Goal: Task Accomplishment & Management: Complete application form

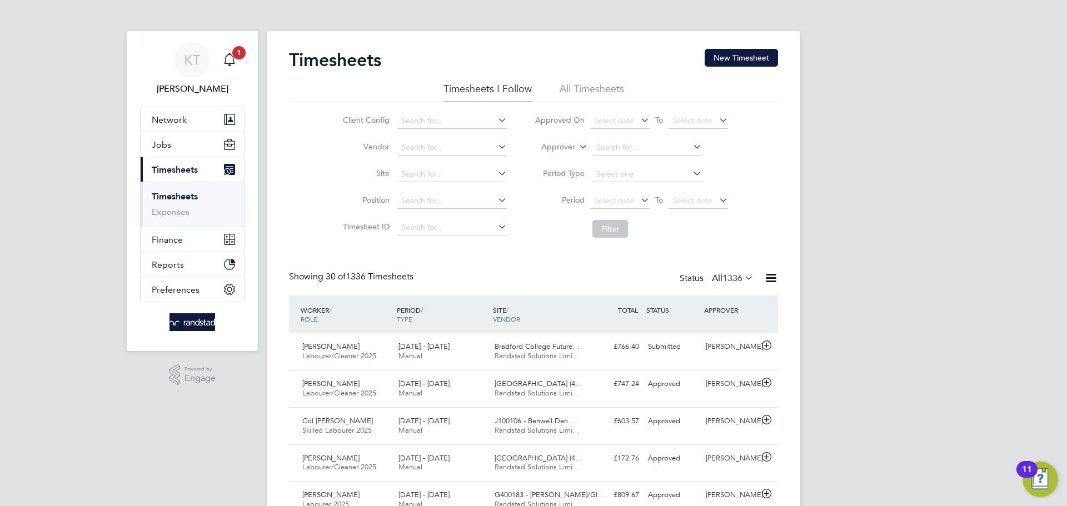
click at [234, 54] on span "1" at bounding box center [238, 52] width 13 height 13
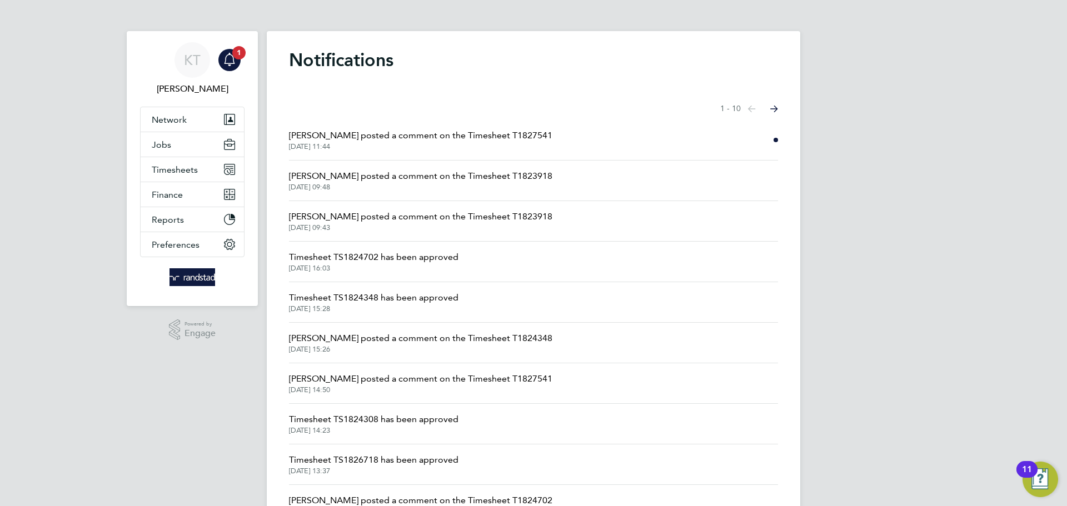
click at [500, 138] on span "[PERSON_NAME] posted a comment on the Timesheet T1827541" at bounding box center [420, 135] width 263 height 13
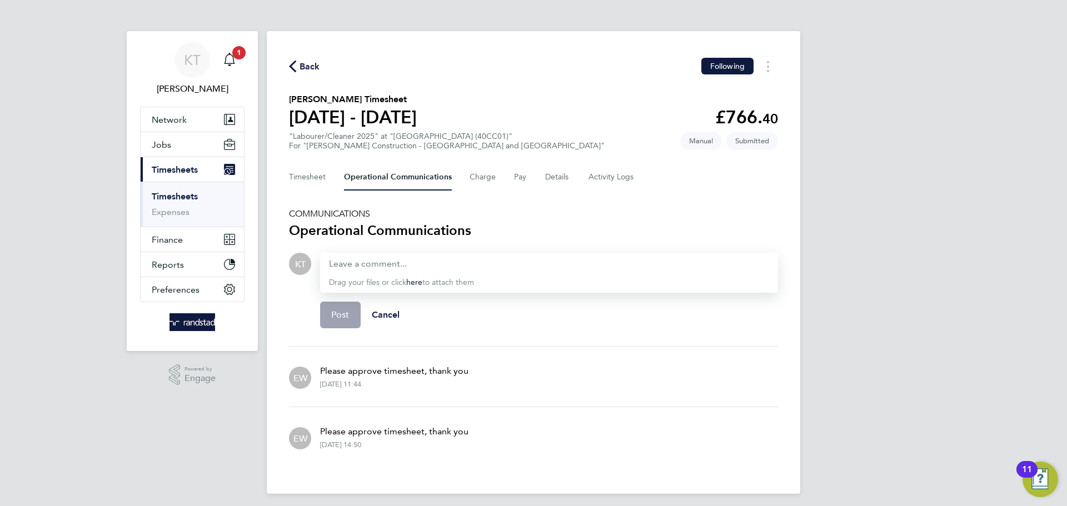
click at [306, 66] on span "Back" at bounding box center [309, 66] width 21 height 13
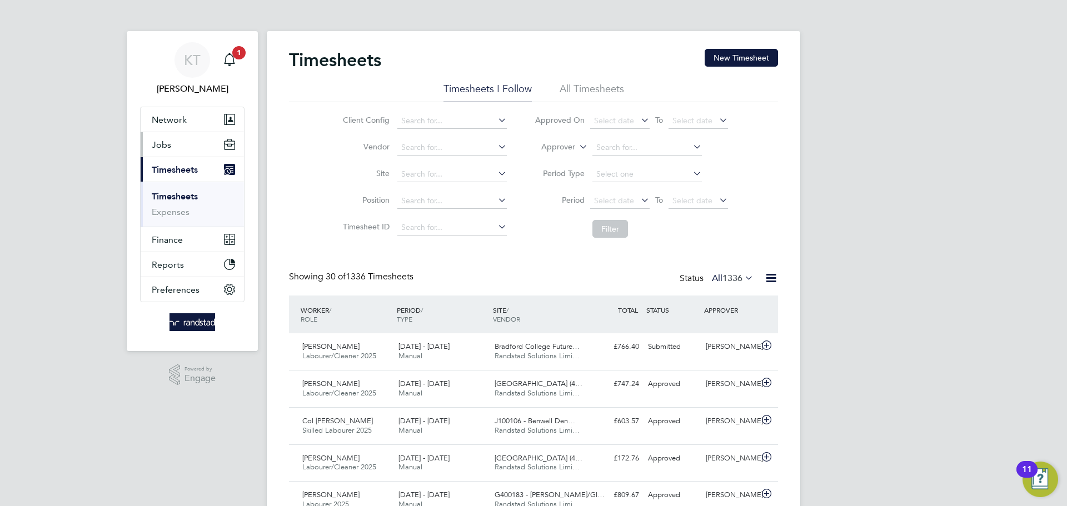
click at [161, 145] on span "Jobs" at bounding box center [161, 144] width 19 height 11
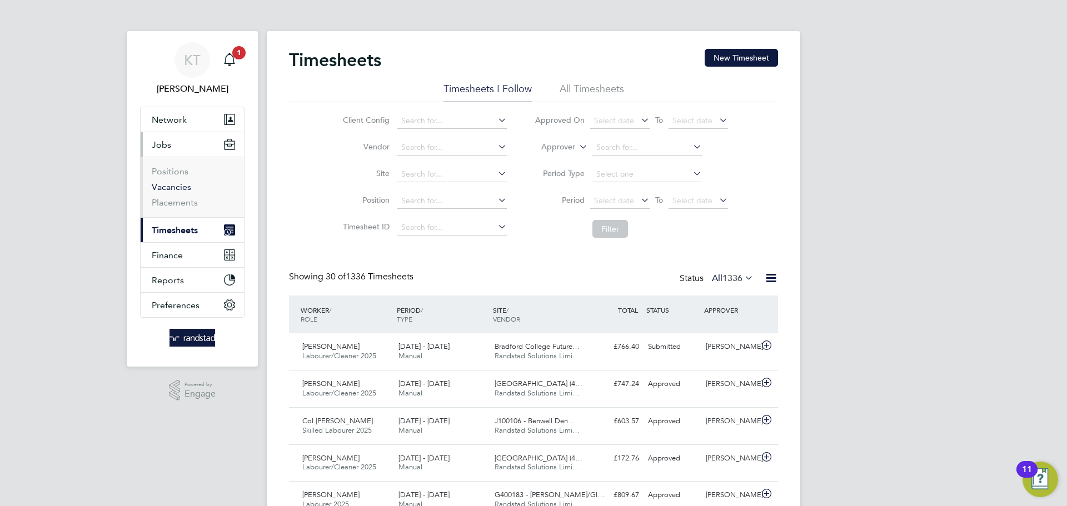
click at [170, 191] on link "Vacancies" at bounding box center [171, 187] width 39 height 11
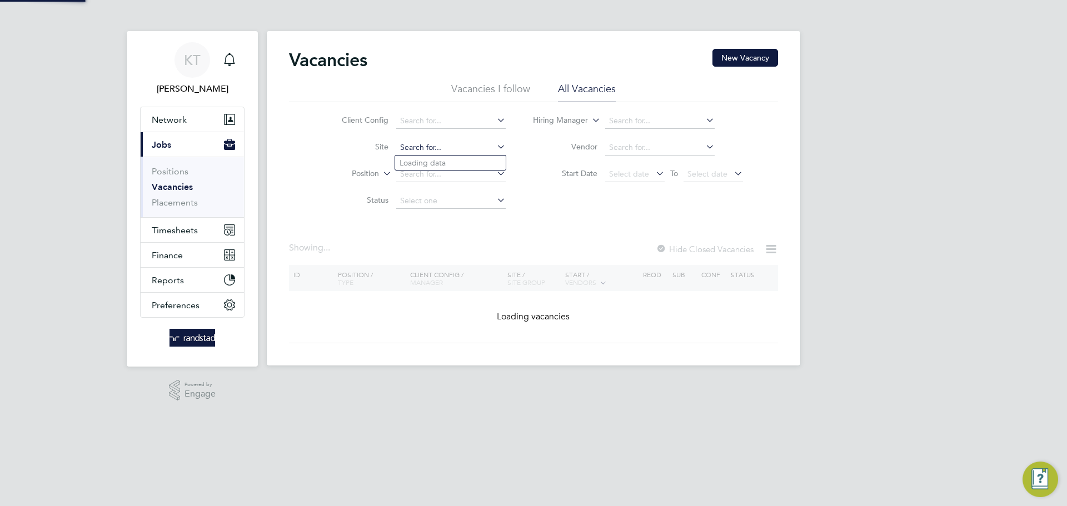
click at [456, 151] on input at bounding box center [450, 148] width 109 height 16
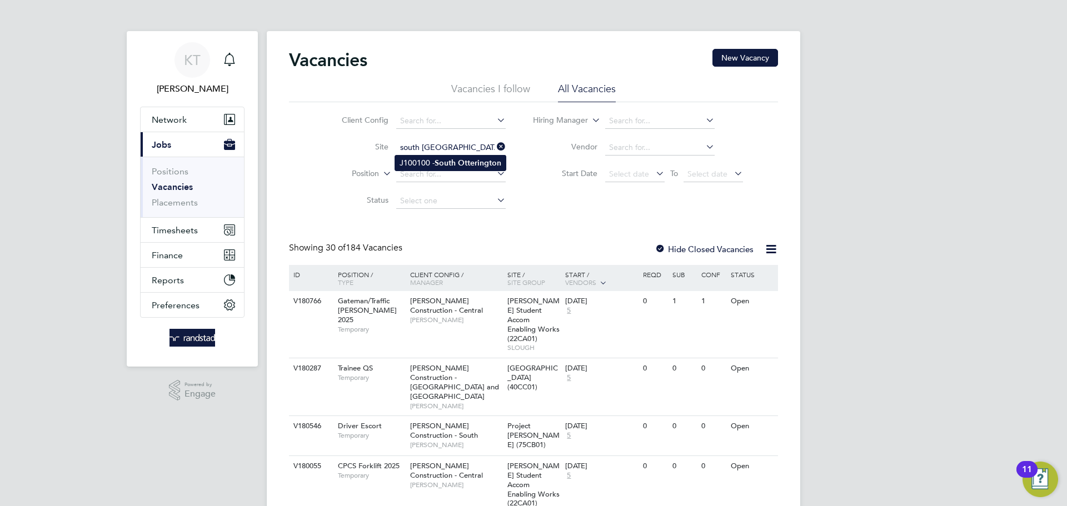
click at [463, 162] on b "Otterington" at bounding box center [479, 162] width 43 height 9
type input "J100100 - [GEOGRAPHIC_DATA]"
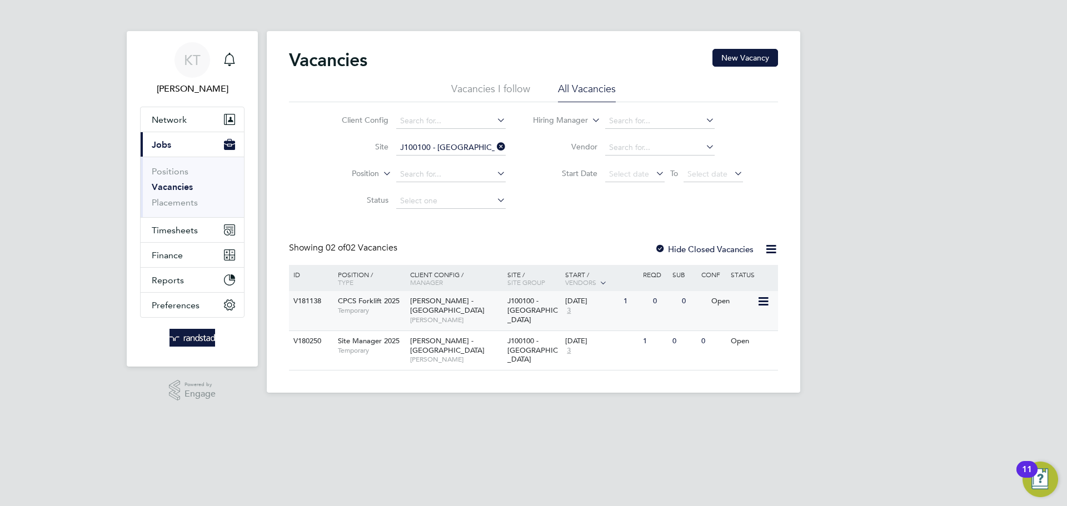
click at [482, 316] on span "[PERSON_NAME]" at bounding box center [456, 320] width 92 height 9
click at [494, 146] on icon at bounding box center [494, 147] width 0 height 16
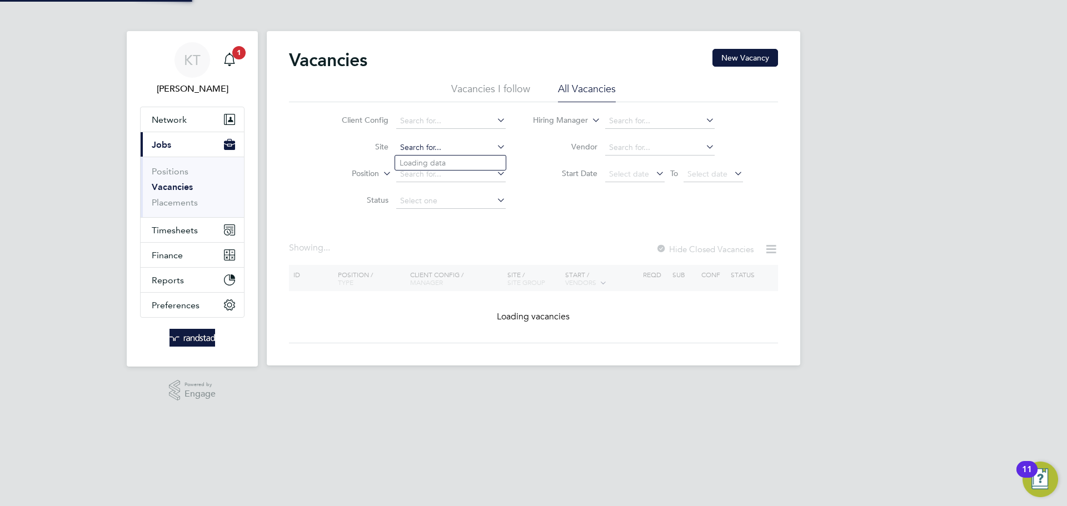
click at [443, 154] on input at bounding box center [450, 148] width 109 height 16
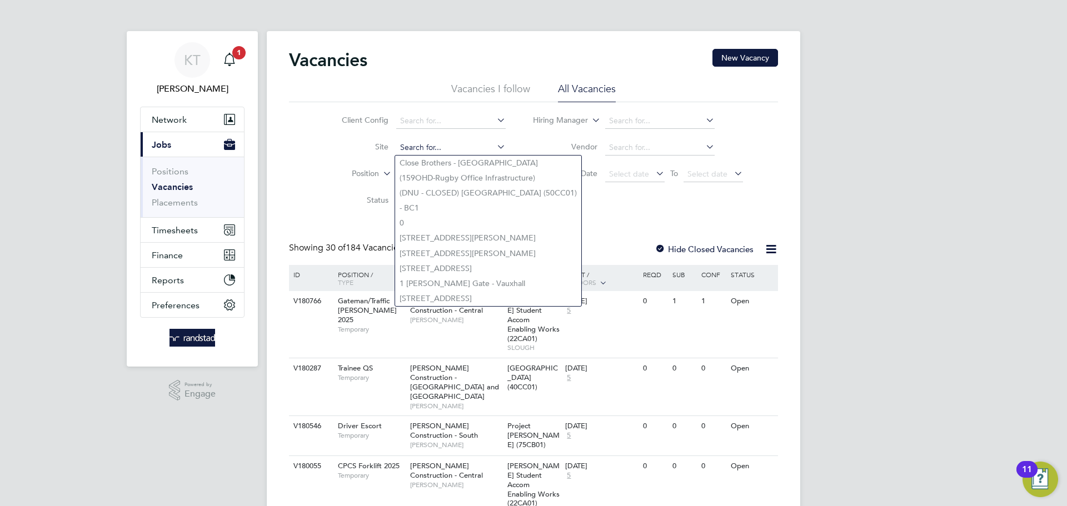
click at [445, 150] on input at bounding box center [450, 148] width 109 height 16
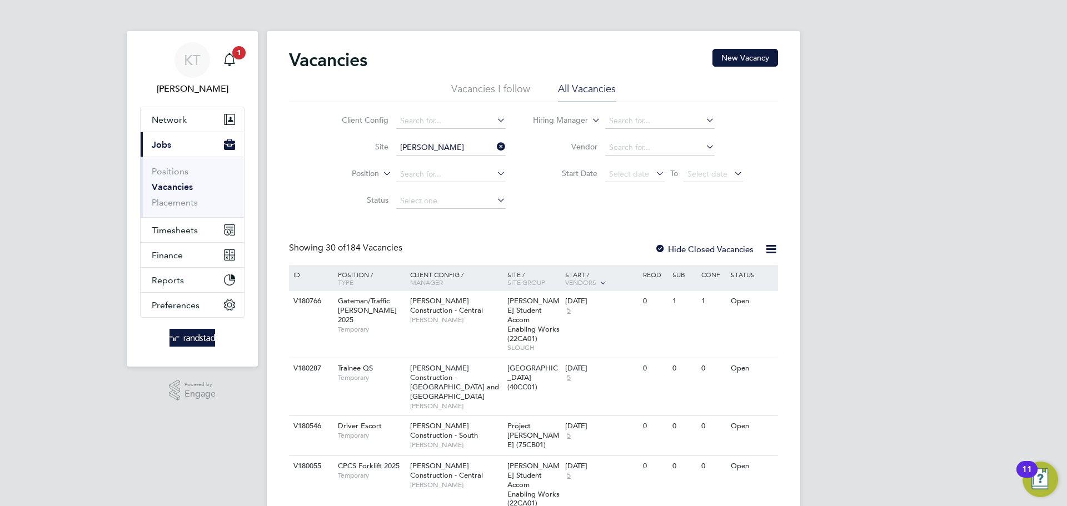
click at [451, 161] on li "[PERSON_NAME][GEOGRAPHIC_DATA][PERSON_NAME] (40CC01)" at bounding box center [496, 163] width 203 height 15
type input "[GEOGRAPHIC_DATA] (40CC01)"
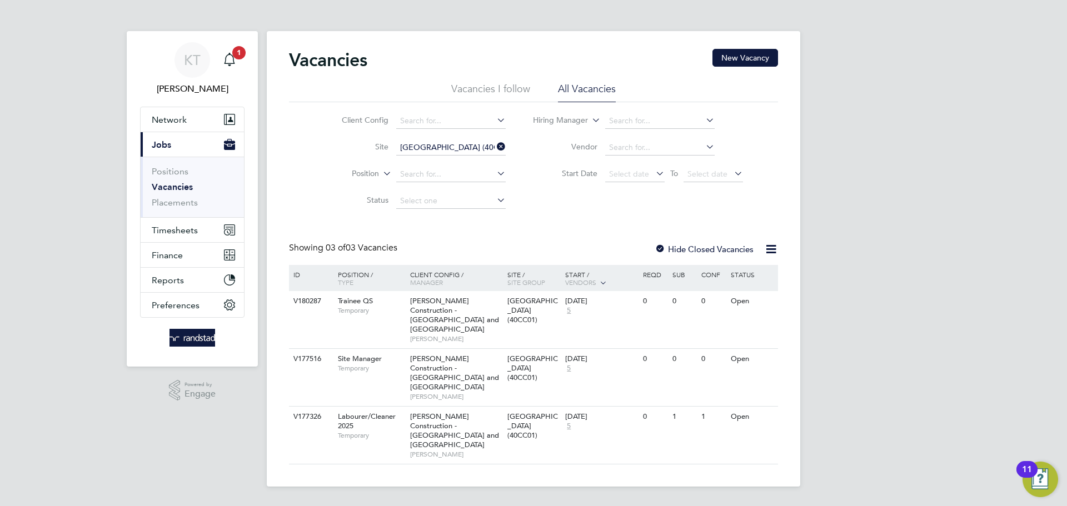
drag, startPoint x: 997, startPoint y: 317, endPoint x: 837, endPoint y: 278, distance: 164.7
click at [983, 314] on div "KT [PERSON_NAME] Notifications 1 Applications: Network Team Members Businesses …" at bounding box center [533, 252] width 1067 height 504
click at [663, 248] on div at bounding box center [659, 249] width 11 height 11
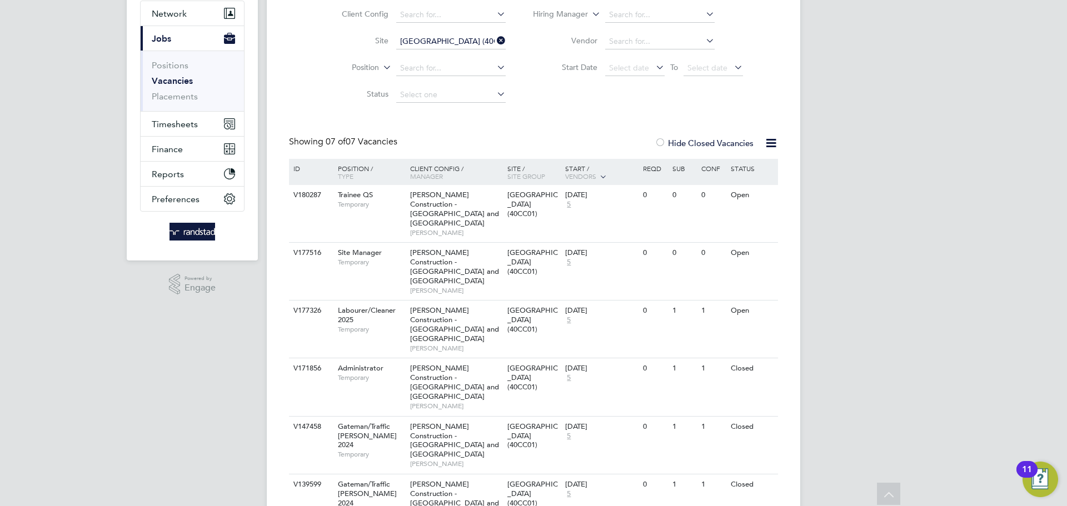
scroll to position [80, 0]
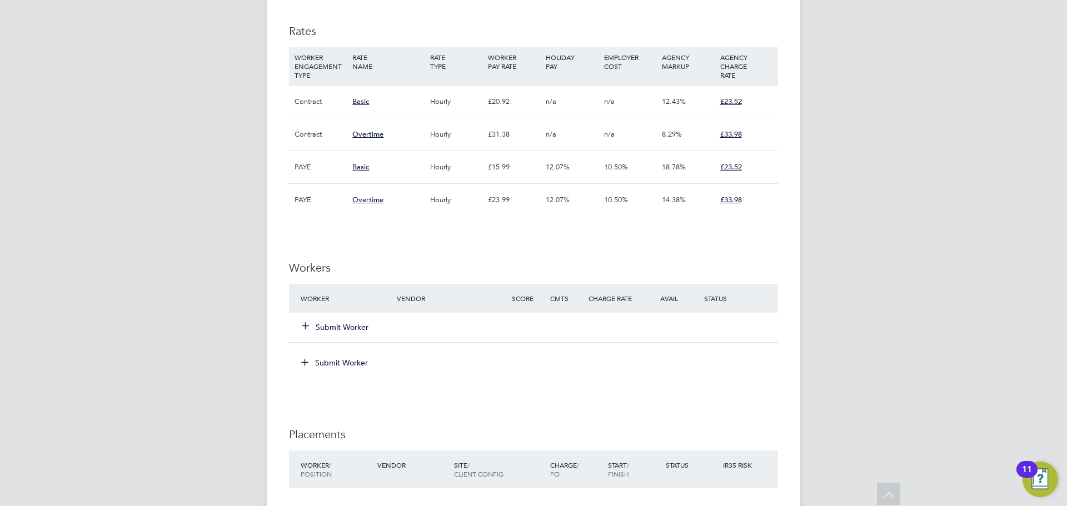
scroll to position [810, 0]
click at [338, 321] on button "Submit Worker" at bounding box center [335, 326] width 67 height 11
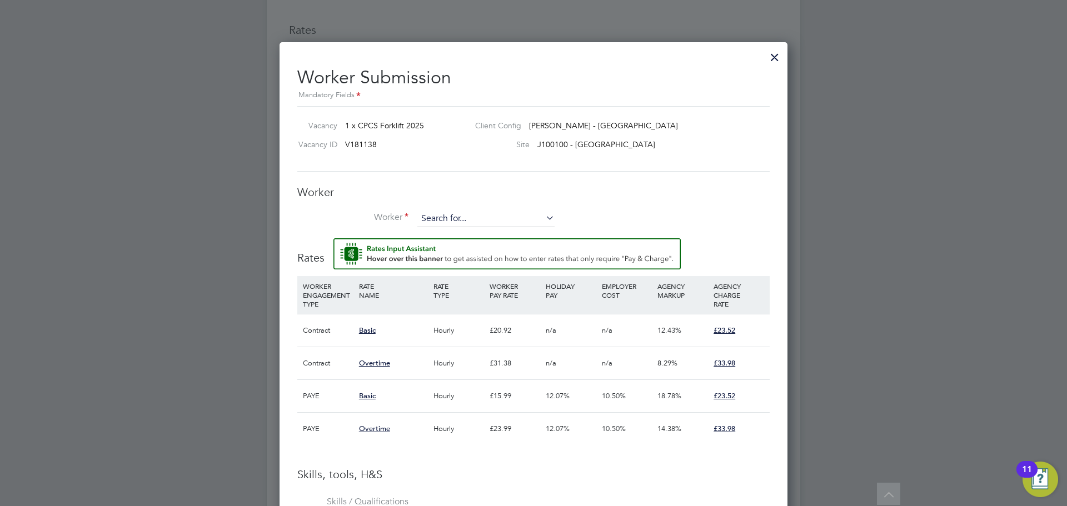
click at [453, 221] on input at bounding box center [485, 219] width 137 height 17
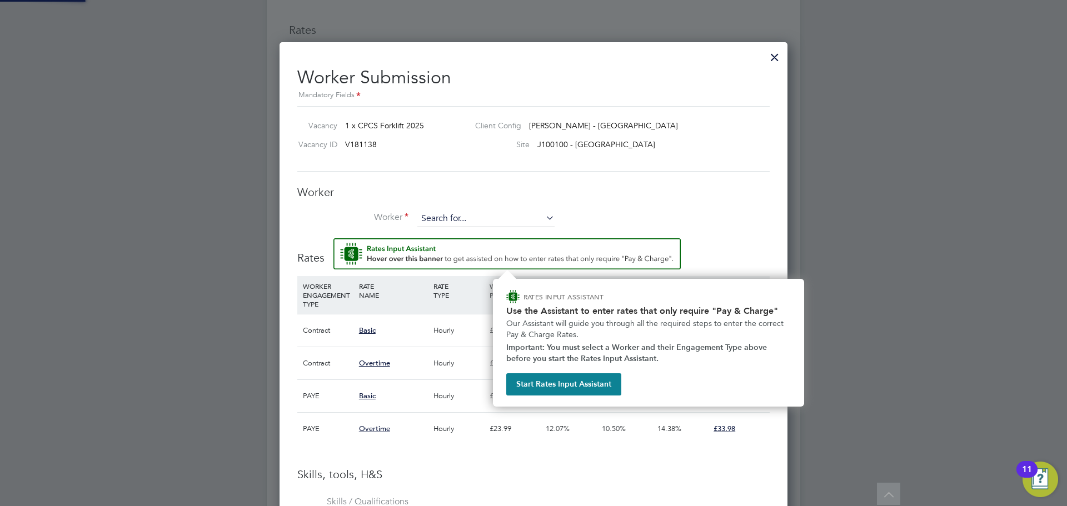
click at [454, 224] on input at bounding box center [485, 219] width 137 height 17
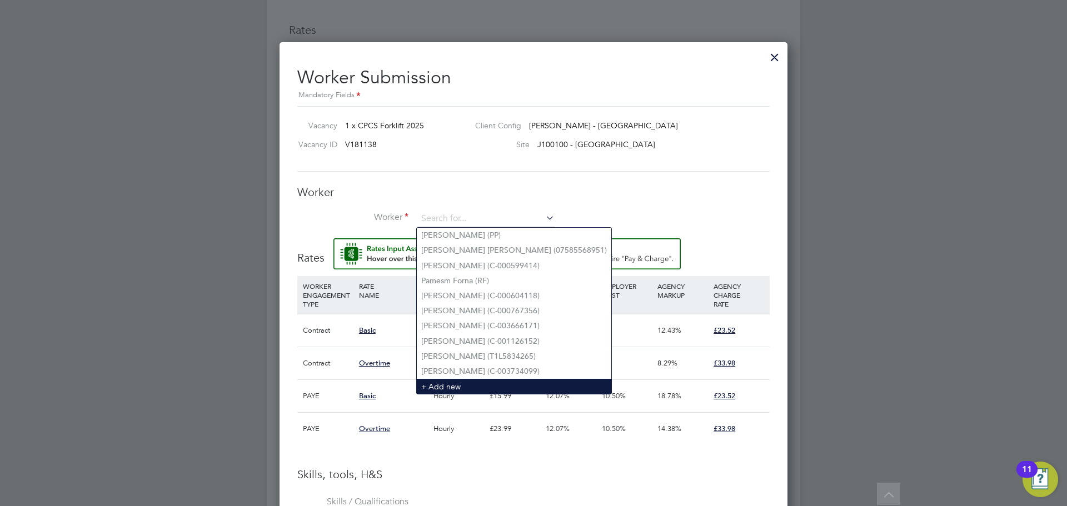
click at [444, 381] on li "+ Add new" at bounding box center [514, 386] width 194 height 15
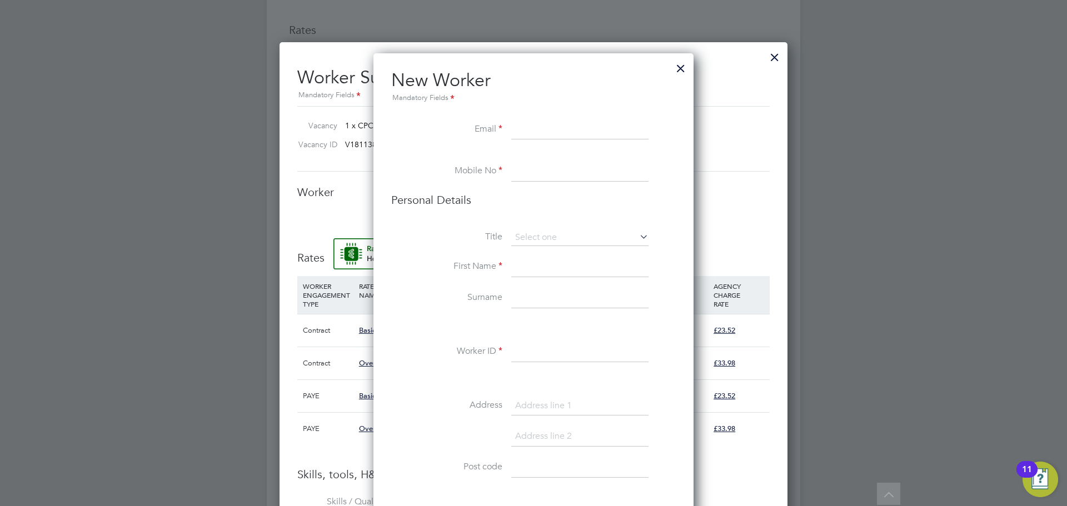
drag, startPoint x: 538, startPoint y: 104, endPoint x: 536, endPoint y: 124, distance: 20.2
click at [538, 114] on li "New Worker Mandatory Fields" at bounding box center [533, 94] width 284 height 51
click at [535, 125] on input at bounding box center [579, 130] width 137 height 20
paste input "sjordangood@yahoo.com"
type input "sjordangood@yahoo.com"
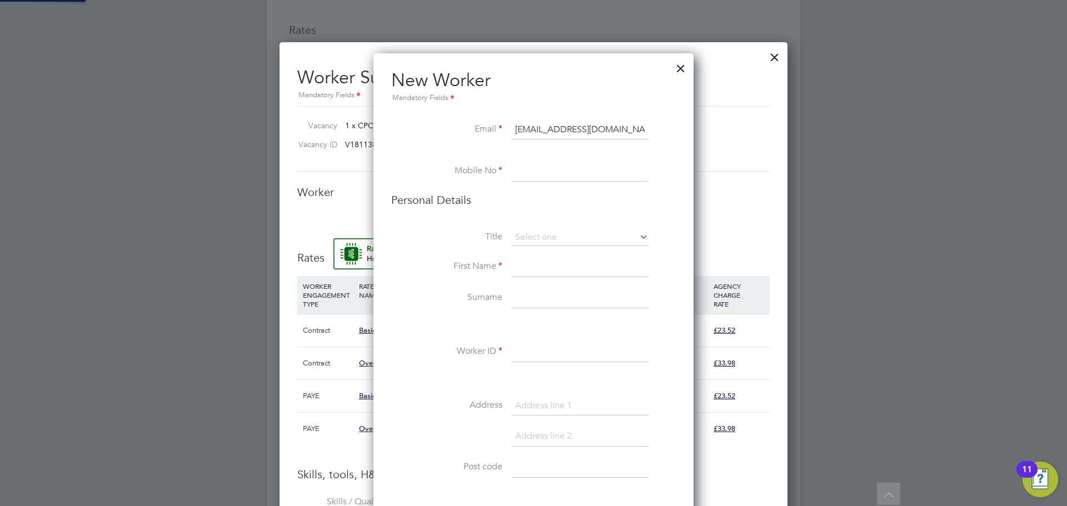
click at [541, 176] on input at bounding box center [579, 172] width 137 height 20
paste input "7490324620"
type input "07490324620"
drag, startPoint x: 564, startPoint y: 257, endPoint x: 558, endPoint y: 271, distance: 15.9
click at [562, 266] on input at bounding box center [579, 267] width 137 height 20
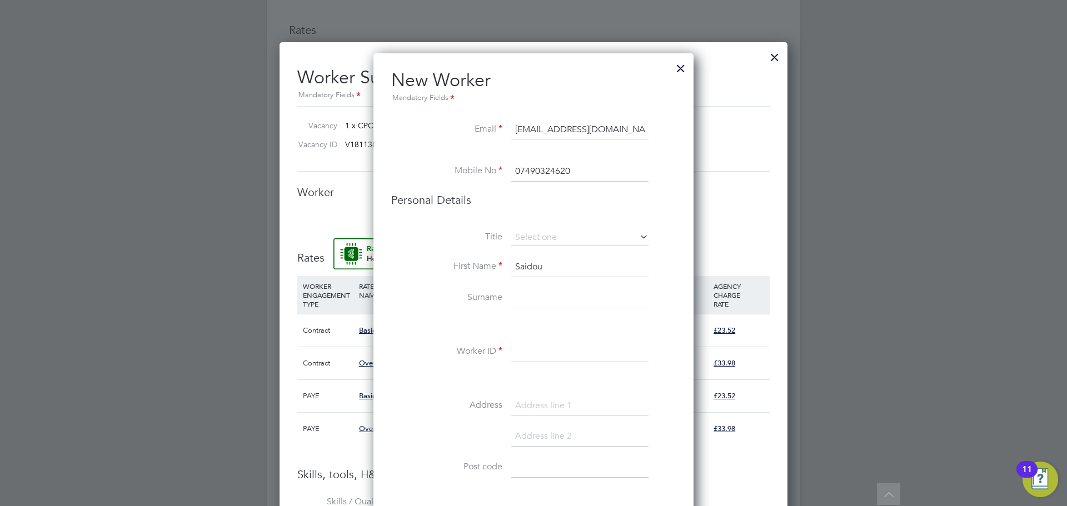
type input "Saidou"
click at [547, 298] on input at bounding box center [579, 298] width 137 height 20
click at [568, 290] on input at bounding box center [579, 298] width 137 height 20
paste input "Mansally"
type input "Mansally"
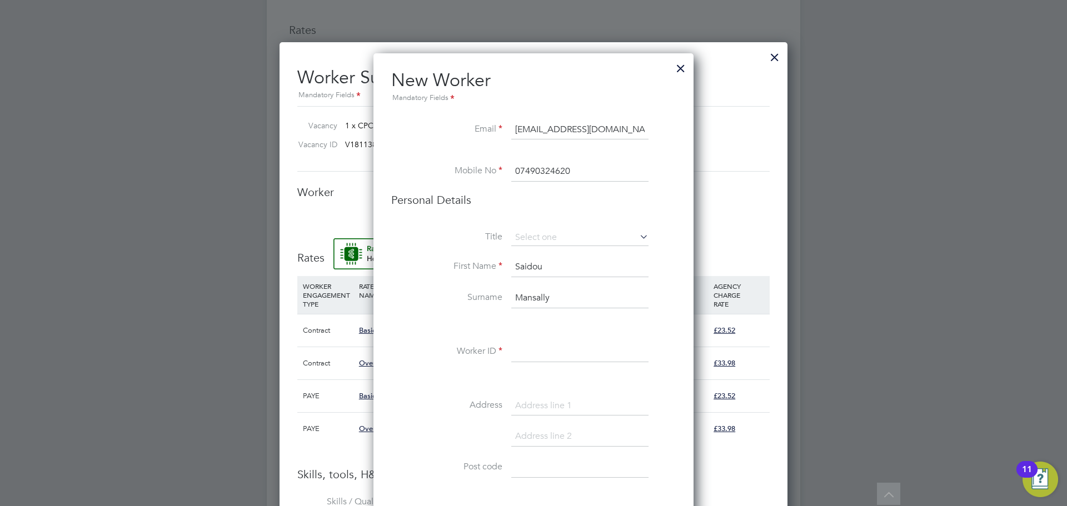
click at [552, 356] on input at bounding box center [579, 352] width 137 height 20
click at [537, 352] on input at bounding box center [579, 352] width 137 height 20
paste input "DH7 8AX"
type input "DH7 8AX"
click at [547, 351] on input "DH7 8AX" at bounding box center [579, 352] width 137 height 20
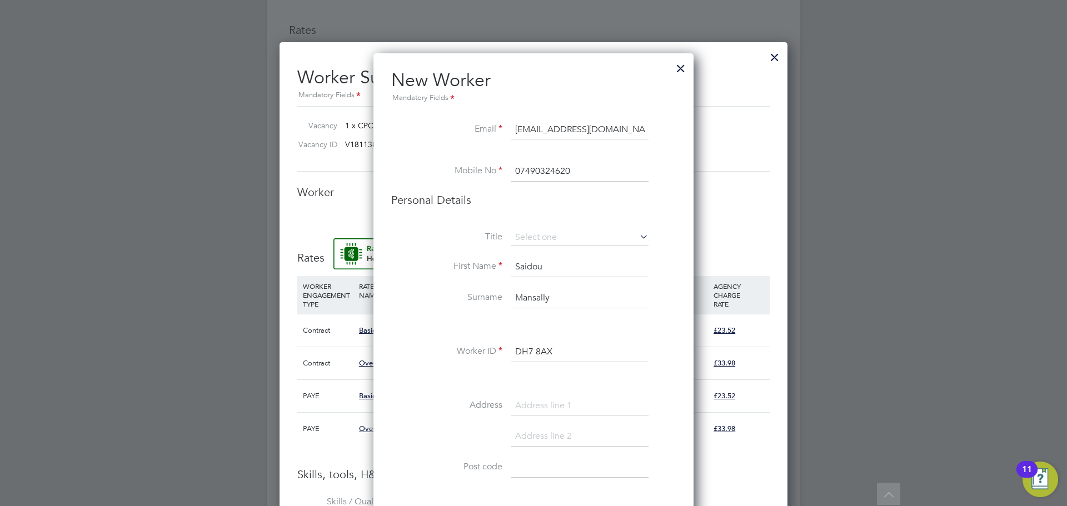
click at [548, 353] on input "DH7 8AX" at bounding box center [579, 352] width 137 height 20
click at [546, 352] on input "DH7 8AX" at bounding box center [579, 352] width 137 height 20
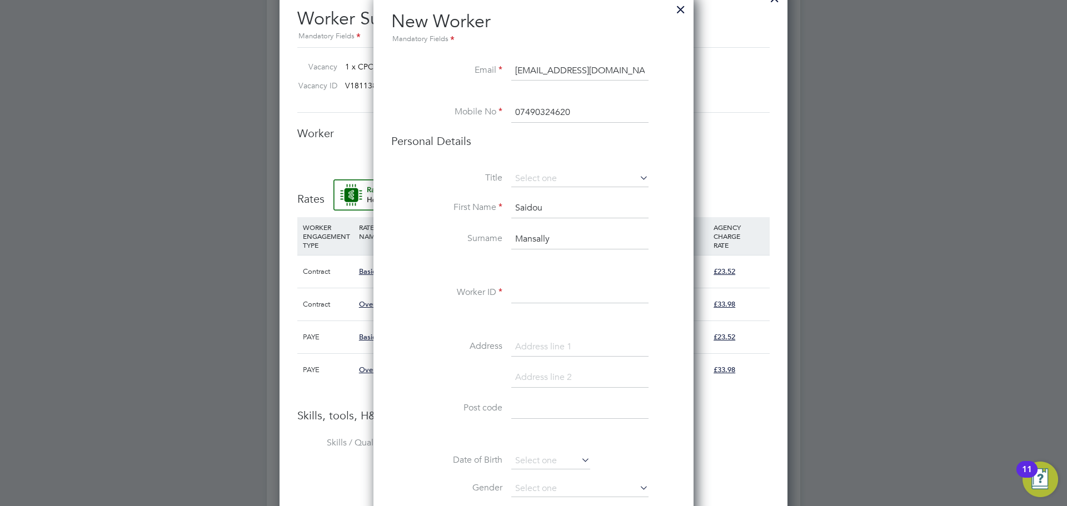
click at [536, 407] on input at bounding box center [579, 409] width 137 height 20
paste input "DH7 8AX"
type input "DH7 8AX"
click at [563, 289] on input at bounding box center [579, 293] width 137 height 20
click at [535, 356] on input at bounding box center [579, 347] width 137 height 20
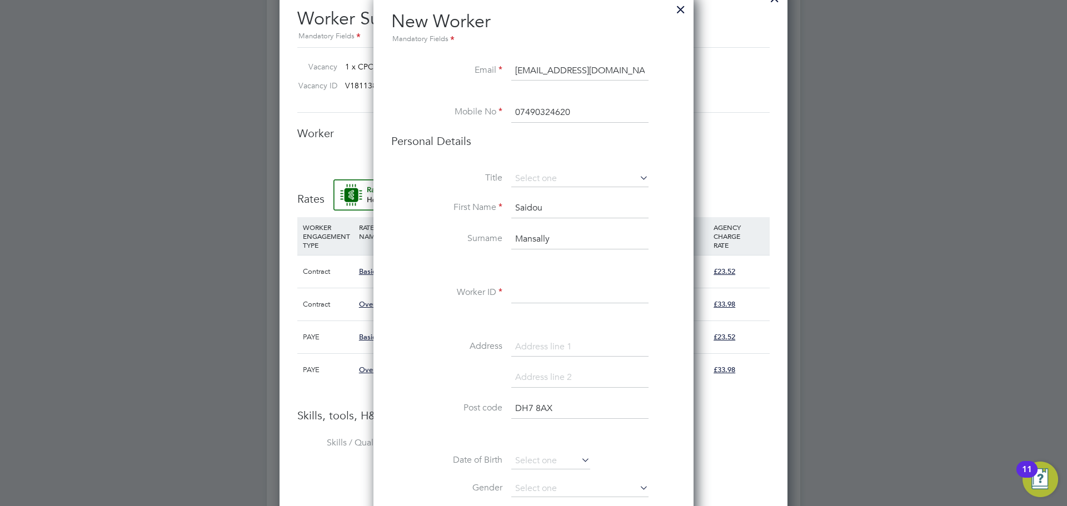
click at [533, 352] on input at bounding box center [579, 347] width 137 height 20
paste input "Dominion Rd"
type input "Dominion Rd"
click at [540, 381] on input at bounding box center [579, 378] width 137 height 20
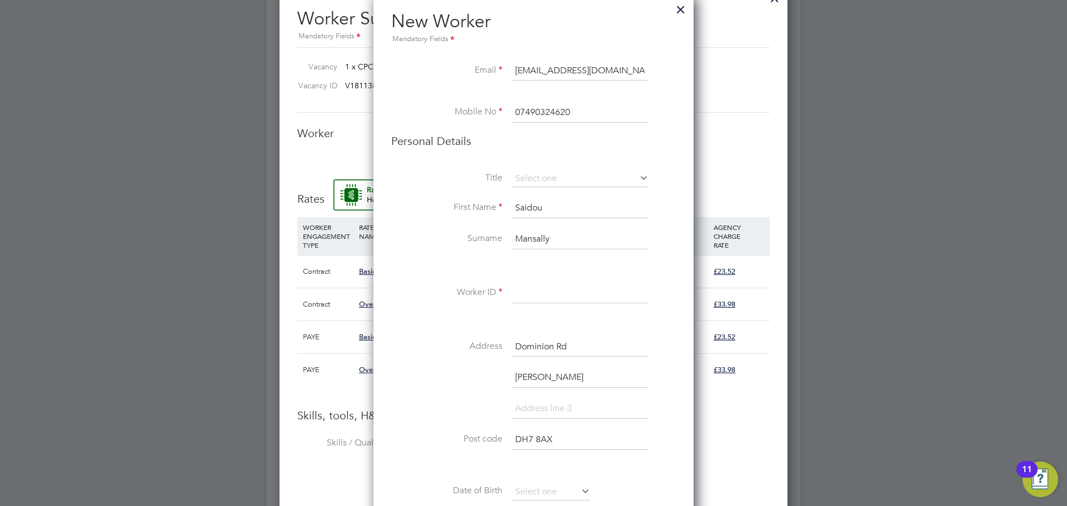
type input "Brandon"
click at [443, 407] on li at bounding box center [533, 414] width 284 height 31
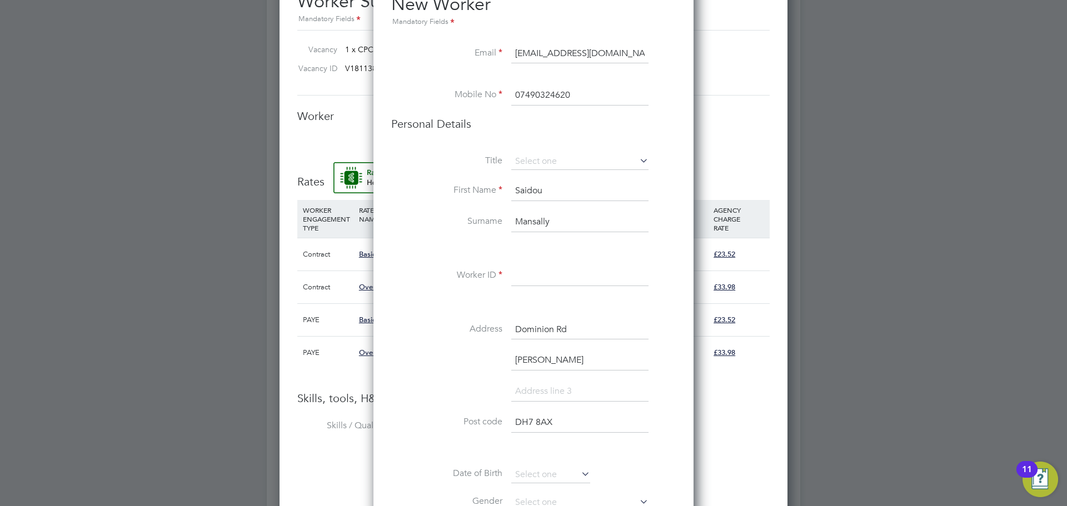
scroll to position [887, 0]
click at [554, 281] on input at bounding box center [579, 276] width 137 height 20
paste input "C-004532835"
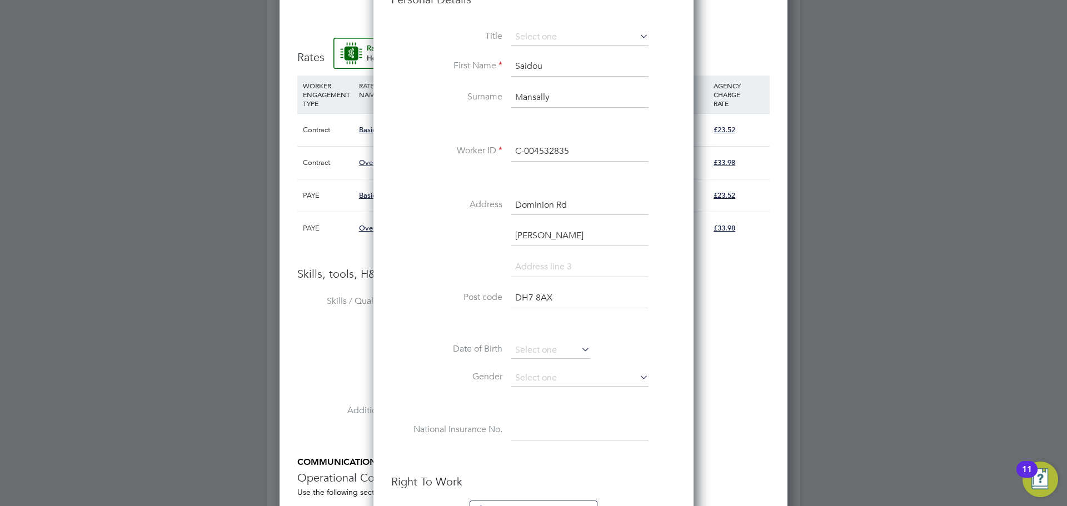
scroll to position [1056, 0]
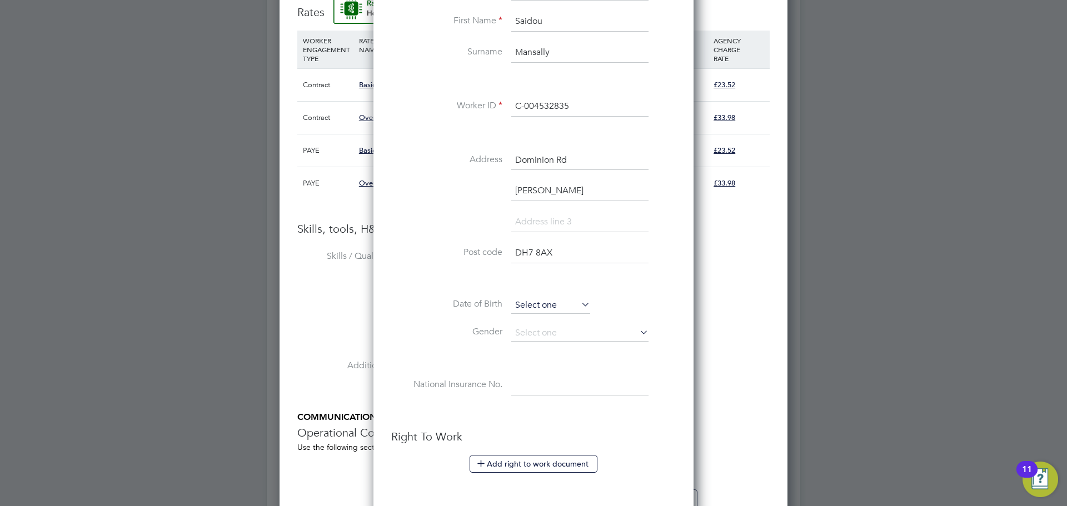
type input "C-004532835"
click at [551, 312] on input at bounding box center [550, 305] width 79 height 17
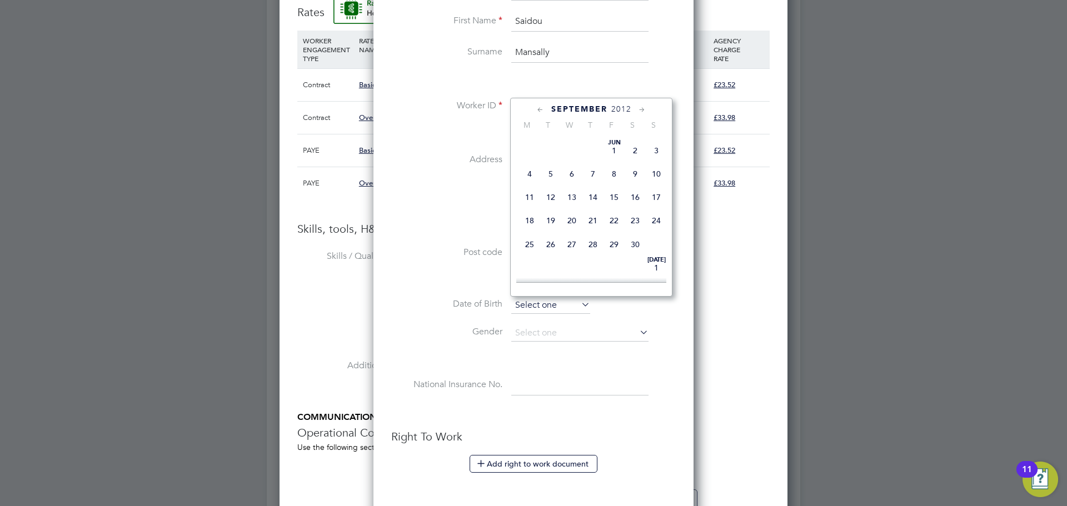
scroll to position [444, 0]
click at [619, 109] on span "2012" at bounding box center [621, 108] width 20 height 9
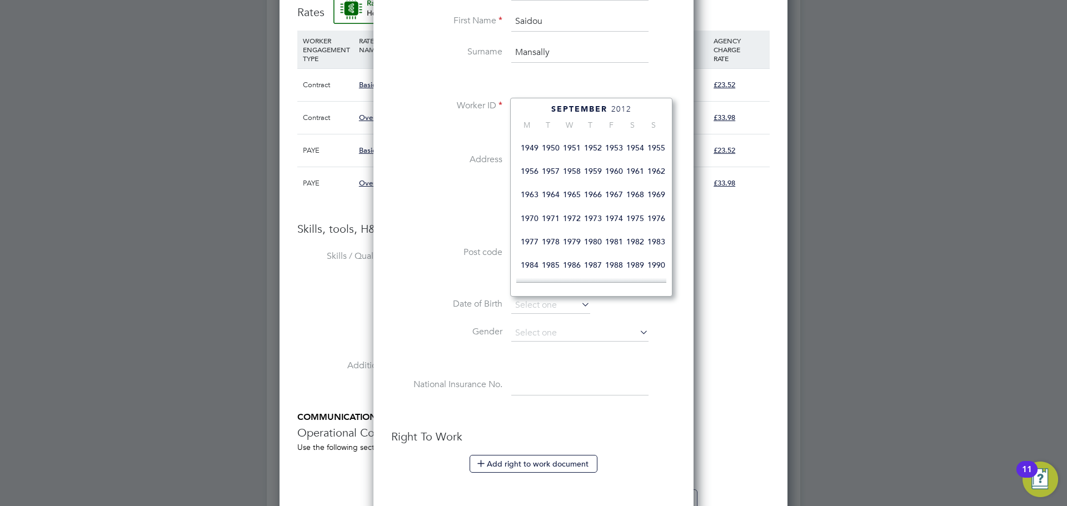
scroll to position [159, 0]
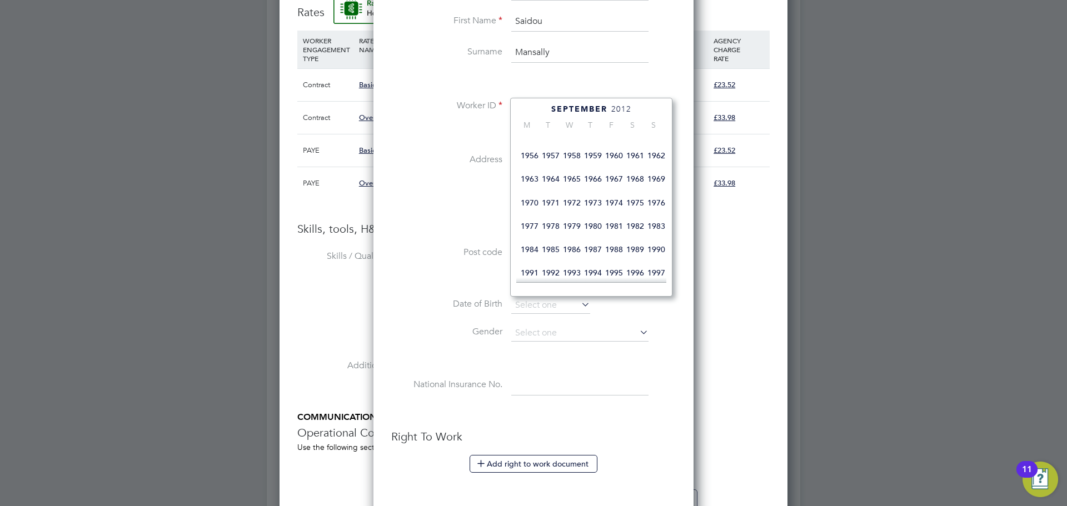
click at [640, 237] on span "1982" at bounding box center [634, 226] width 21 height 21
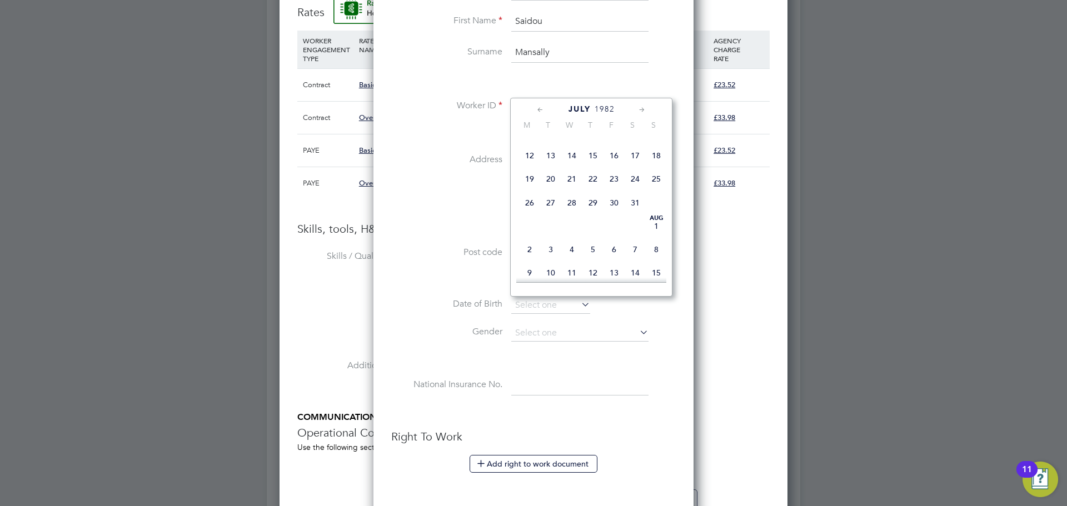
click at [644, 110] on icon at bounding box center [642, 110] width 11 height 12
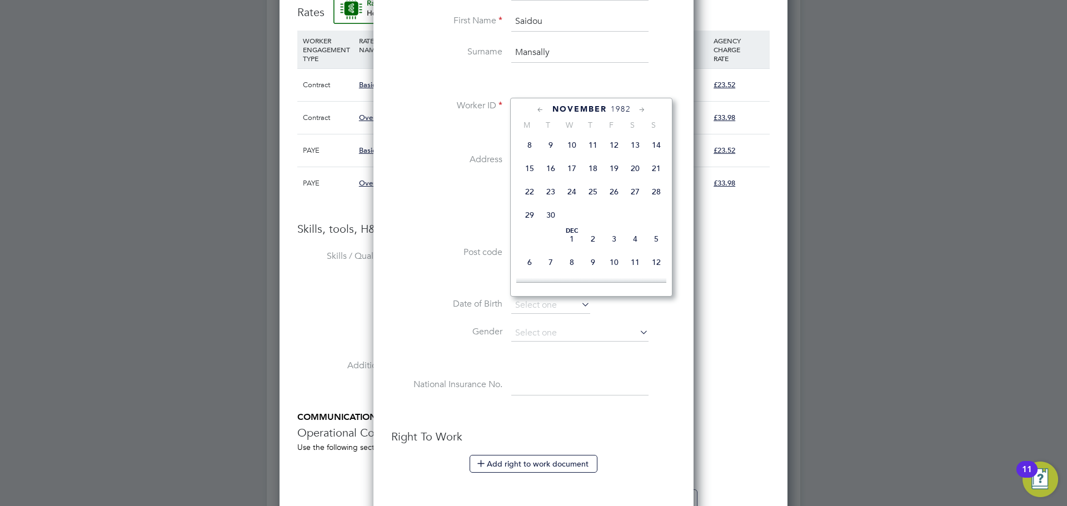
click at [654, 156] on span "14" at bounding box center [656, 144] width 21 height 21
type input "14 Nov 1982"
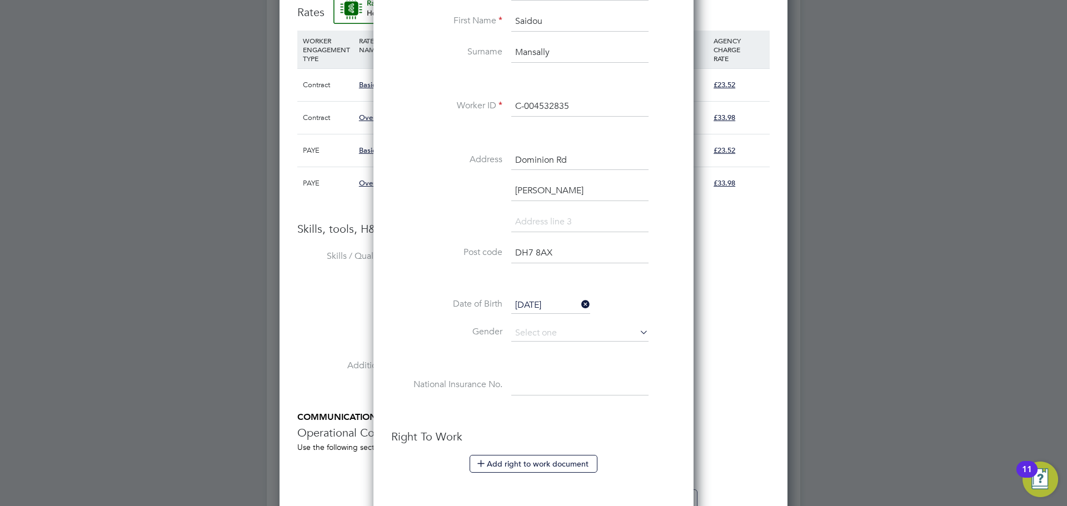
click at [446, 250] on label "Post code" at bounding box center [446, 253] width 111 height 12
click at [554, 332] on input at bounding box center [579, 333] width 137 height 17
click at [552, 349] on li "Male" at bounding box center [580, 349] width 138 height 14
type input "Male"
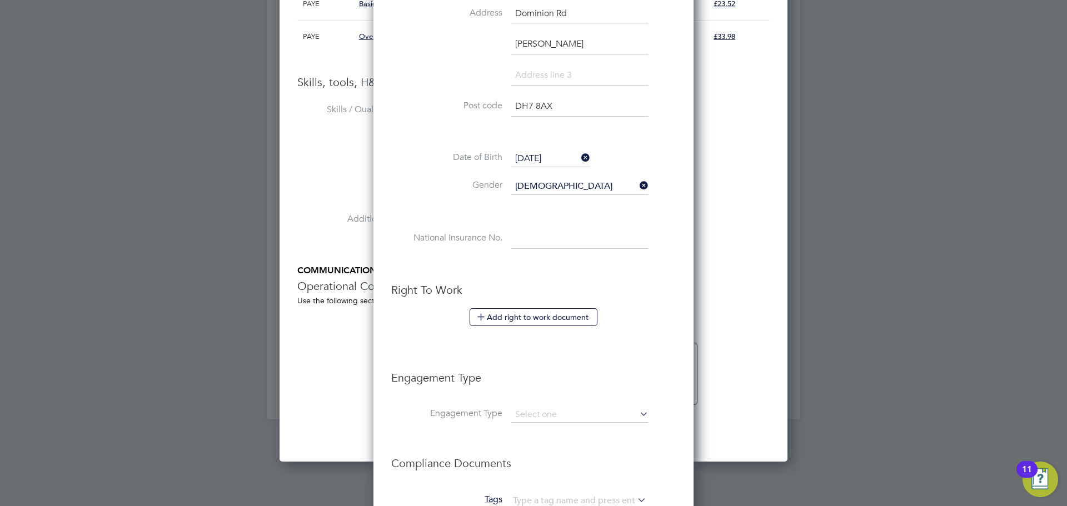
scroll to position [1306, 0]
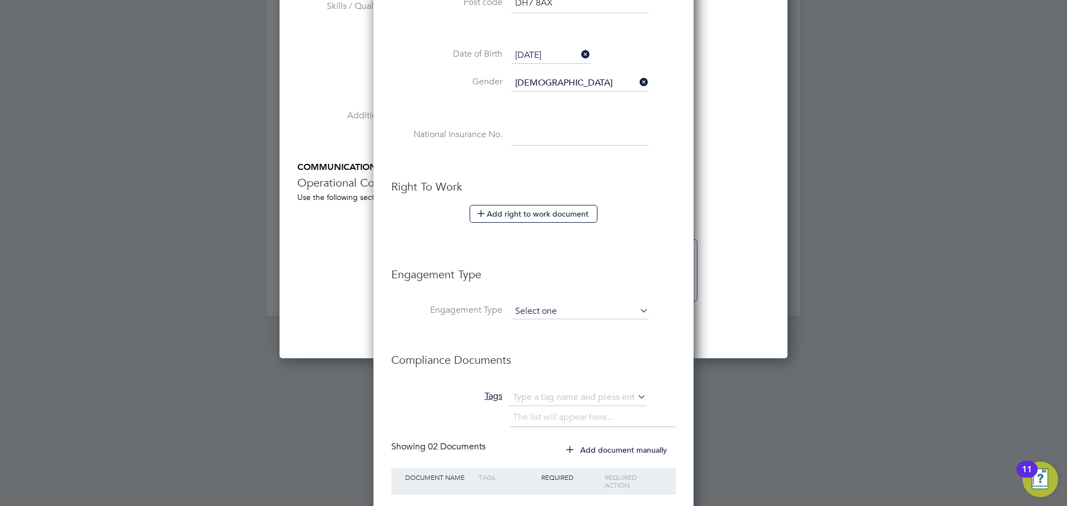
click at [523, 317] on input at bounding box center [579, 312] width 137 height 16
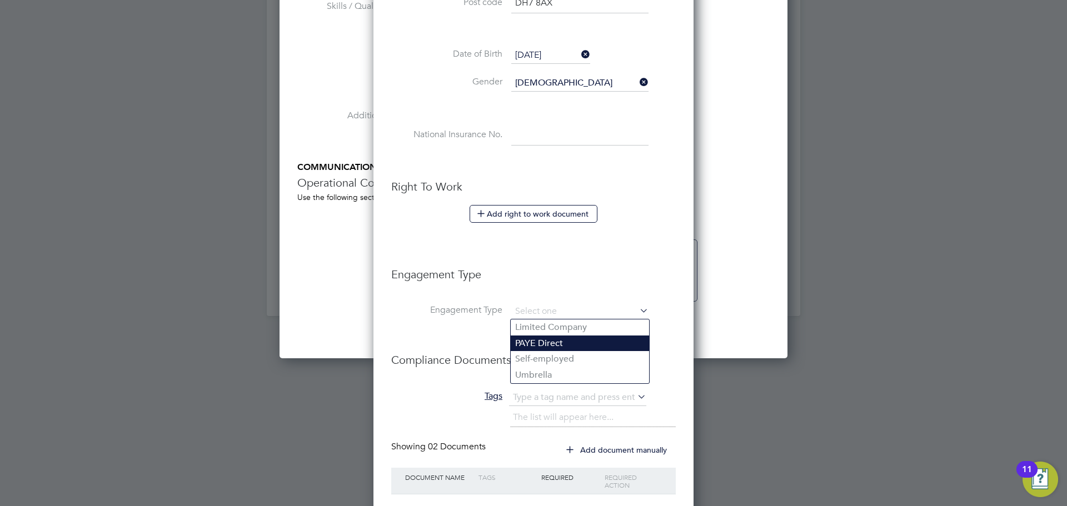
click at [532, 341] on li "PAYE Direct" at bounding box center [580, 344] width 138 height 16
type input "PAYE Direct"
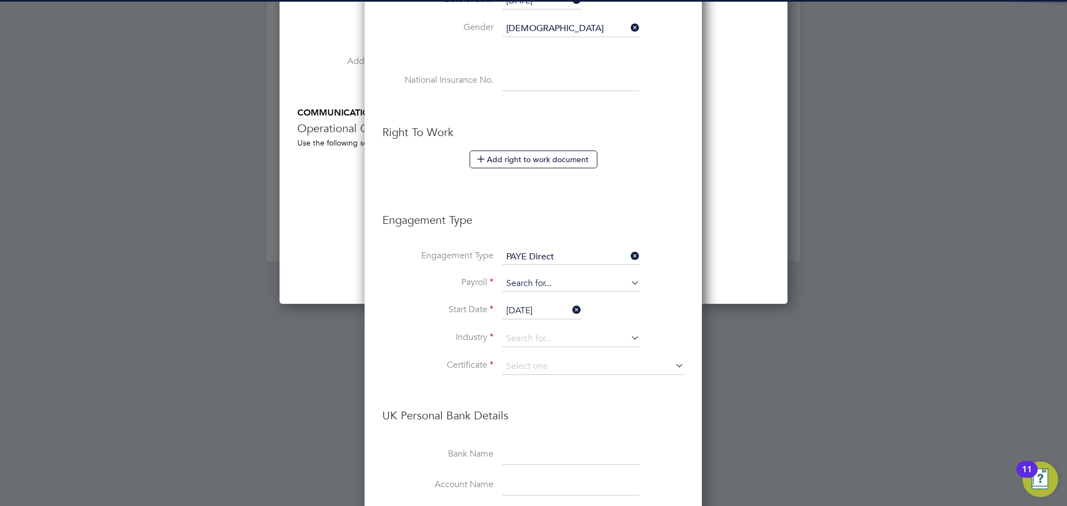
scroll to position [1366, 0]
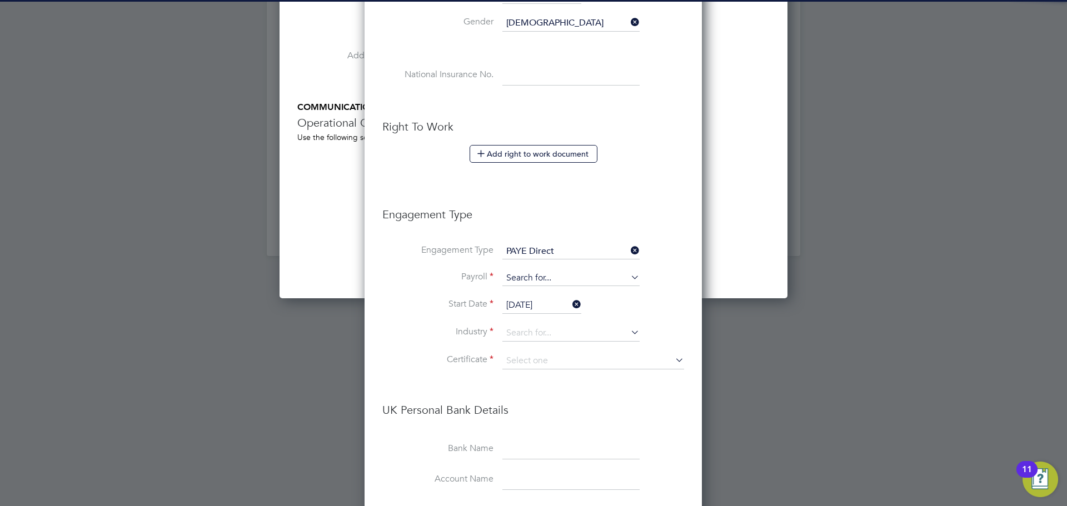
click at [523, 272] on input at bounding box center [570, 279] width 137 height 16
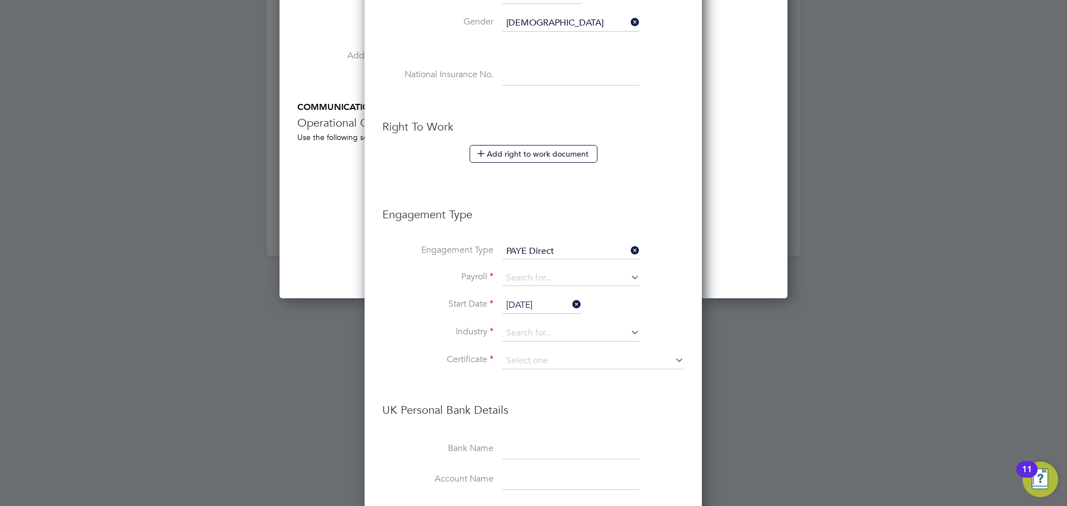
click at [546, 292] on li "Agency PAYE" at bounding box center [571, 294] width 138 height 16
type input "Agency PAYE"
click at [549, 335] on input at bounding box center [570, 333] width 137 height 17
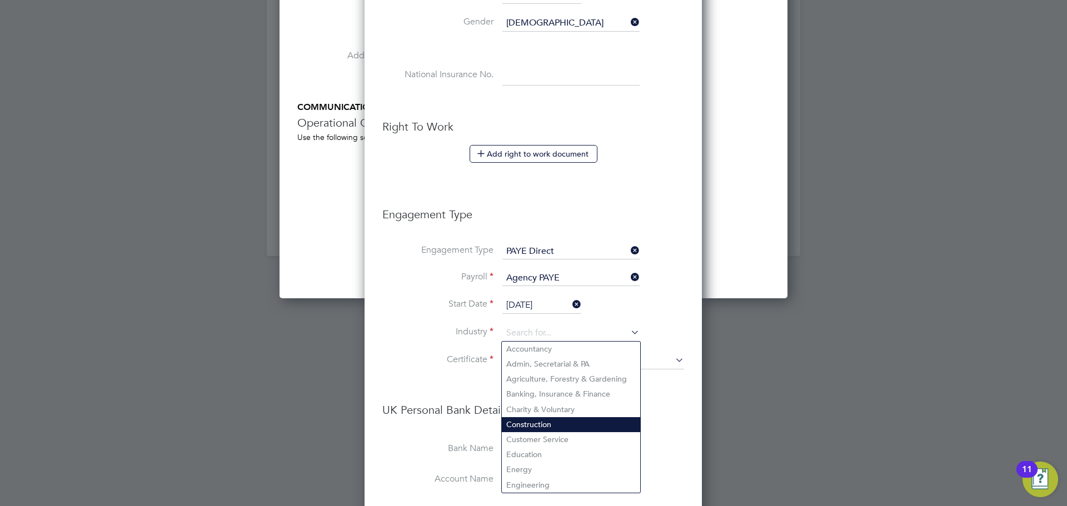
click at [547, 423] on li "Construction" at bounding box center [571, 424] width 138 height 15
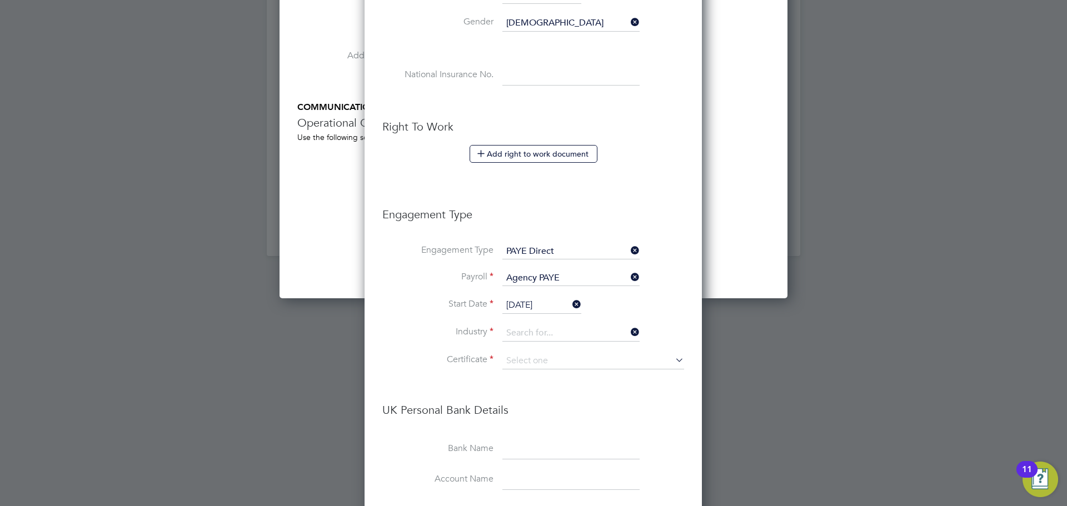
type input "Construction"
click at [526, 362] on input at bounding box center [593, 361] width 182 height 17
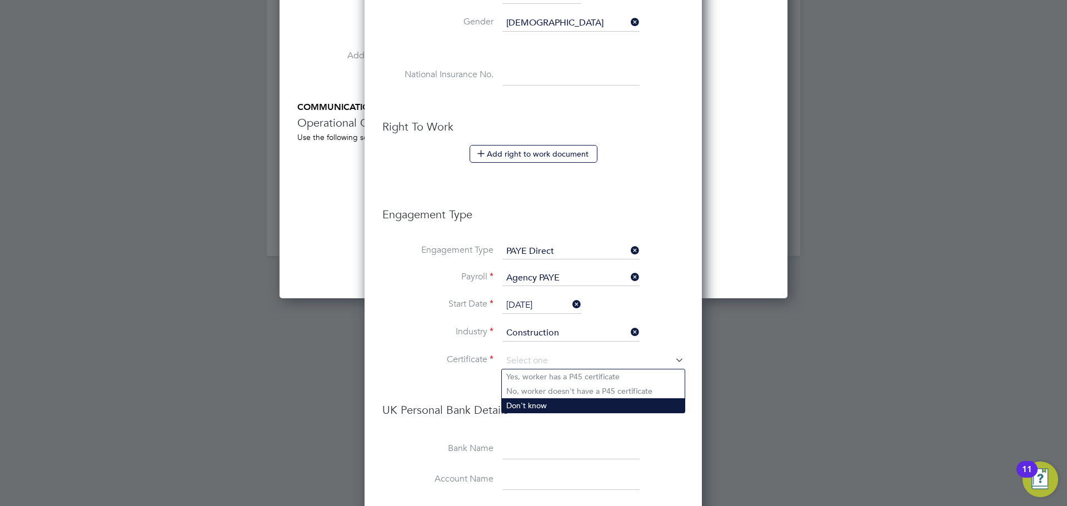
click at [535, 406] on li "Don't know" at bounding box center [593, 405] width 183 height 14
type input "Don't know"
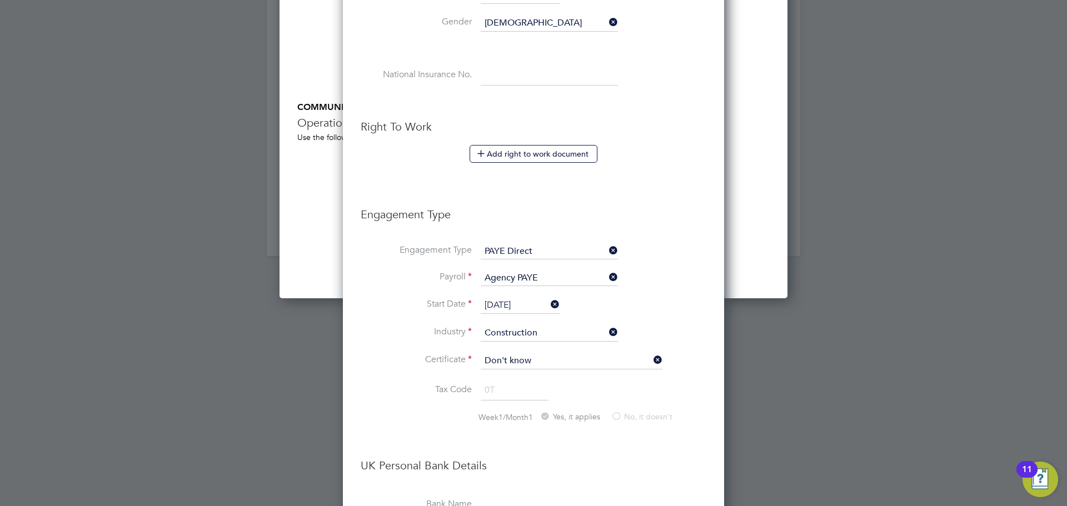
scroll to position [1402, 381]
click at [424, 343] on li "Industry Construction" at bounding box center [534, 339] width 346 height 28
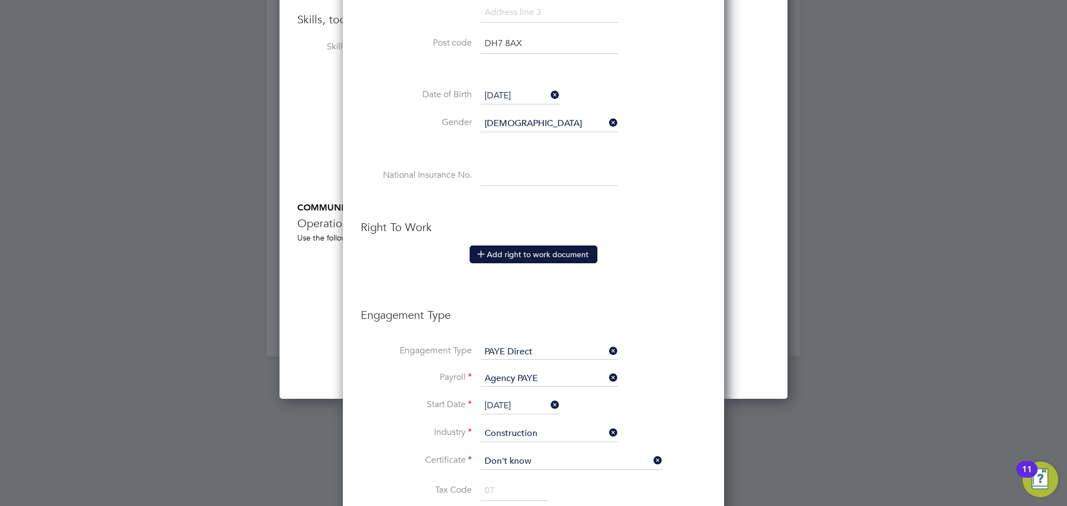
scroll to position [1219, 0]
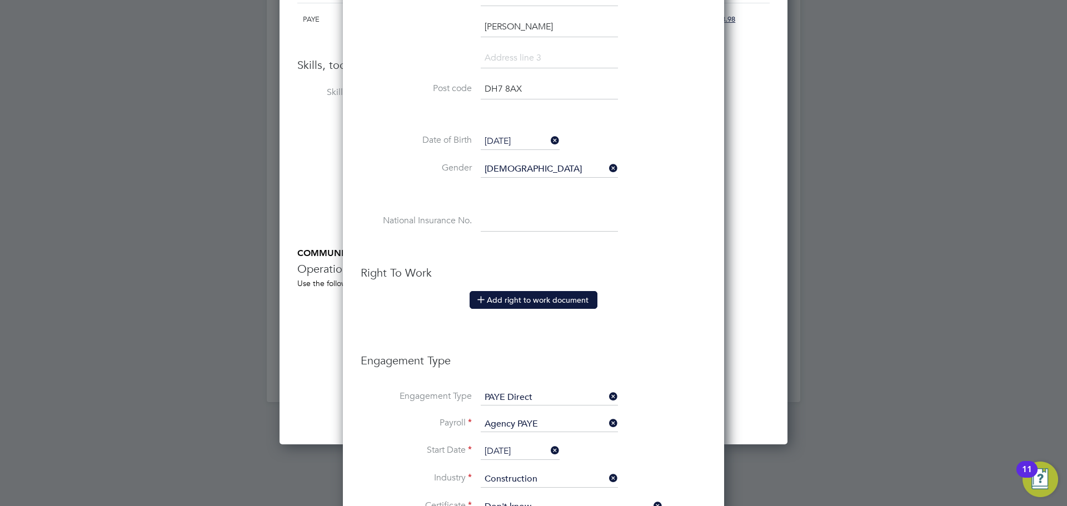
click at [517, 308] on button "Add right to work document" at bounding box center [533, 300] width 128 height 18
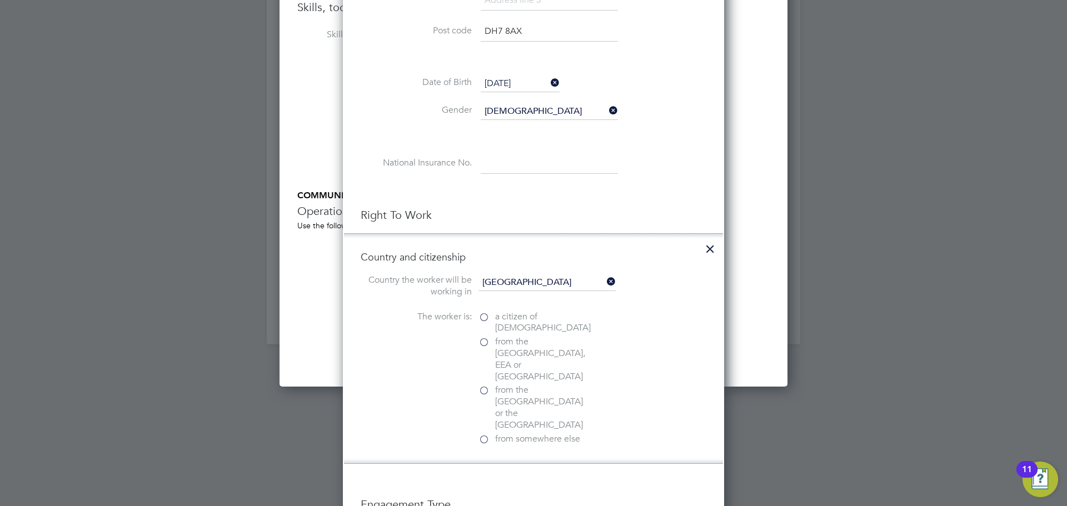
scroll to position [1278, 0]
click at [511, 323] on span "a citizen of United Kingdom" at bounding box center [543, 321] width 96 height 23
click at [0, 0] on input "a citizen of United Kingdom" at bounding box center [0, 0] width 0 height 0
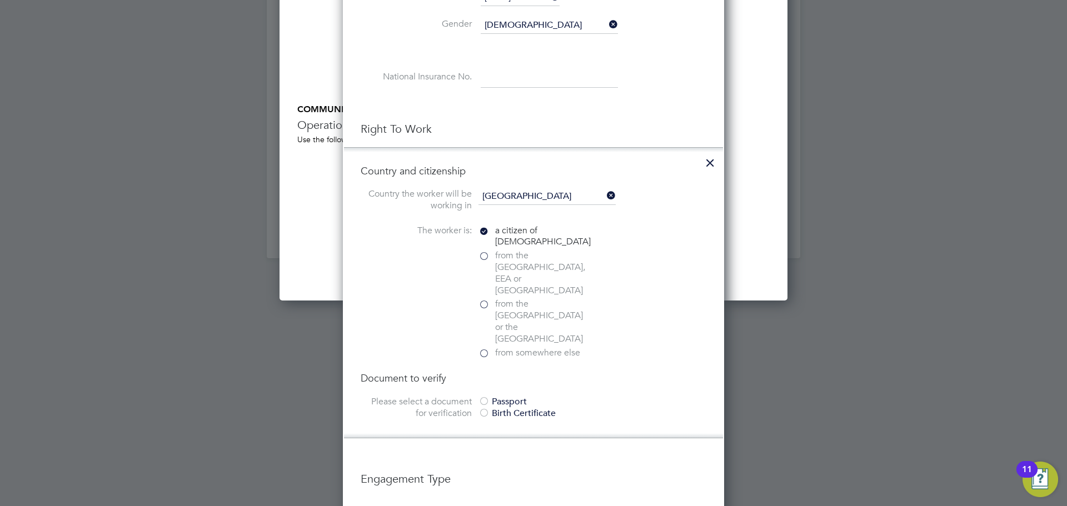
scroll to position [1383, 0]
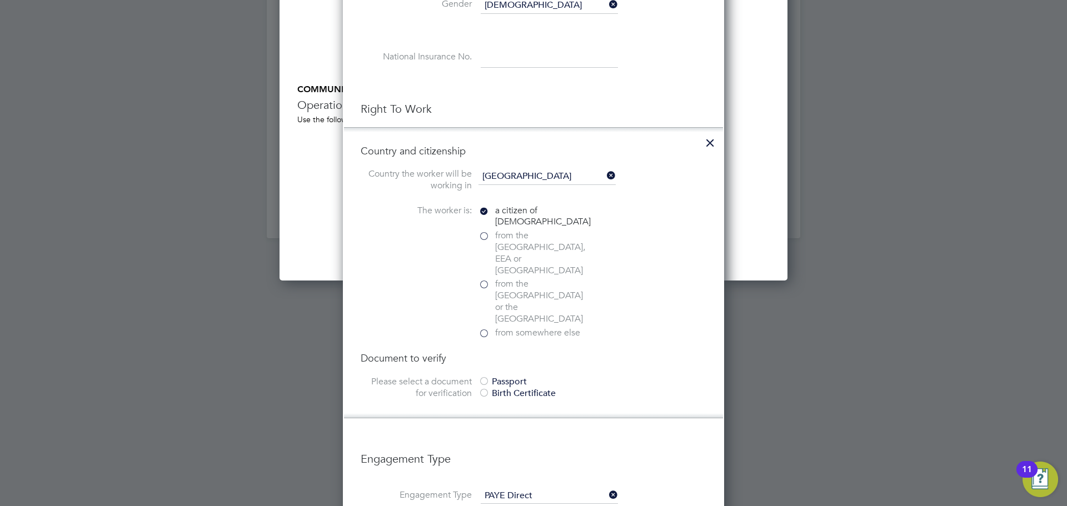
click at [493, 376] on div "Passport" at bounding box center [561, 382] width 167 height 12
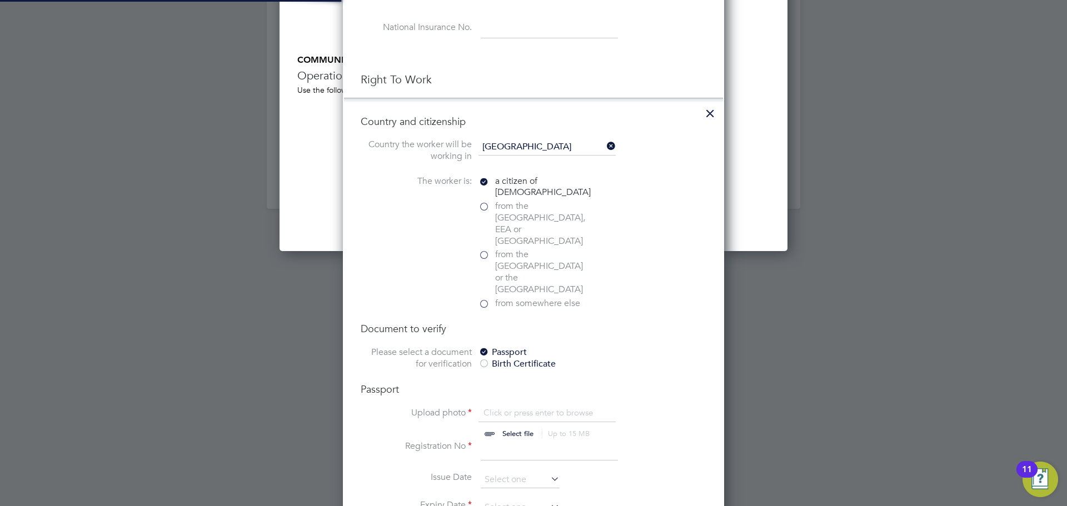
scroll to position [1428, 0]
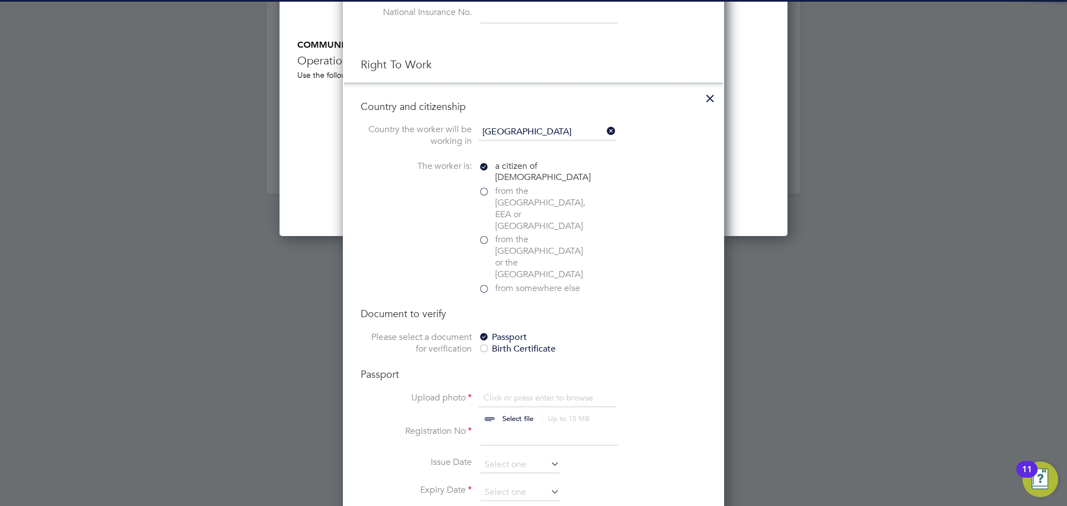
click at [518, 368] on div "Passport Upload photo Click or press enter to browse Select file Up to 15 MB Dr…" at bounding box center [534, 454] width 346 height 172
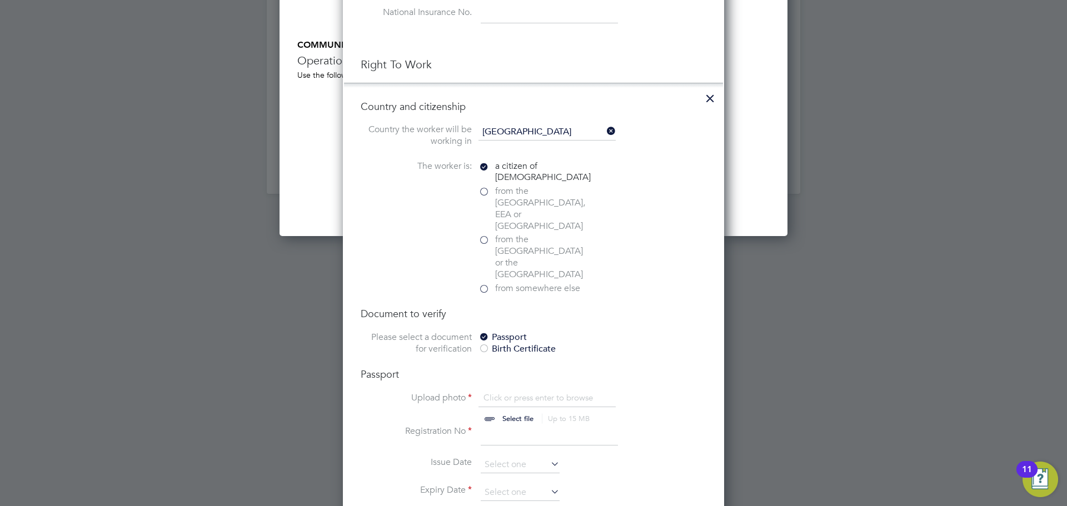
click at [520, 392] on input "file" at bounding box center [528, 408] width 174 height 33
type input "C:\fakepath\Saidou M - RTW.jpg"
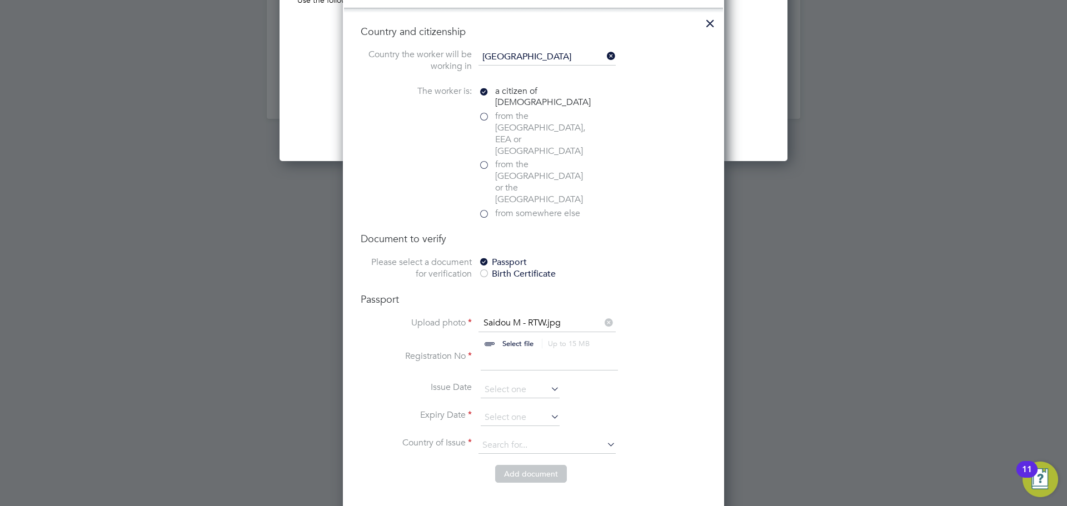
scroll to position [1529, 0]
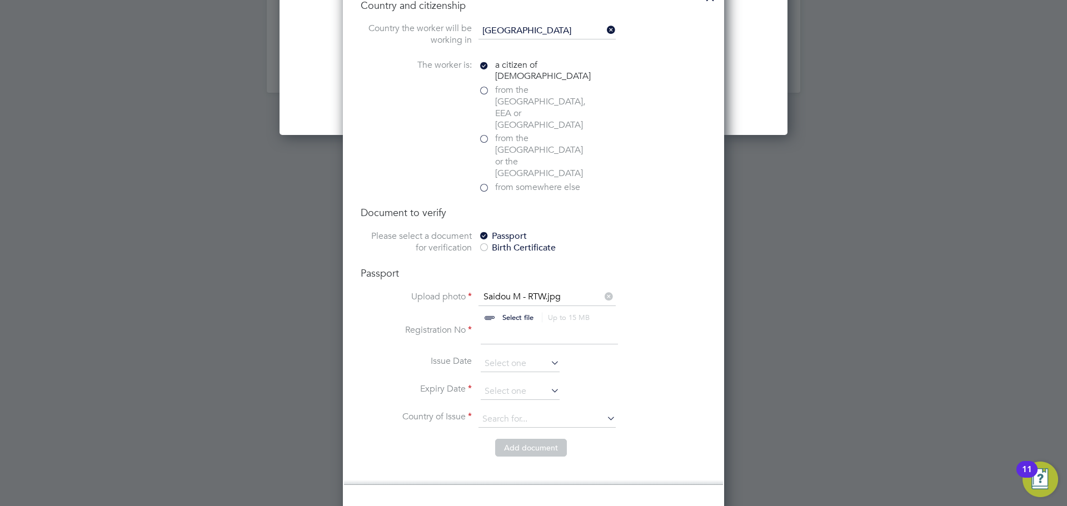
click at [541, 324] on input at bounding box center [549, 334] width 137 height 20
type input "576618642"
click at [500, 383] on input at bounding box center [520, 391] width 79 height 17
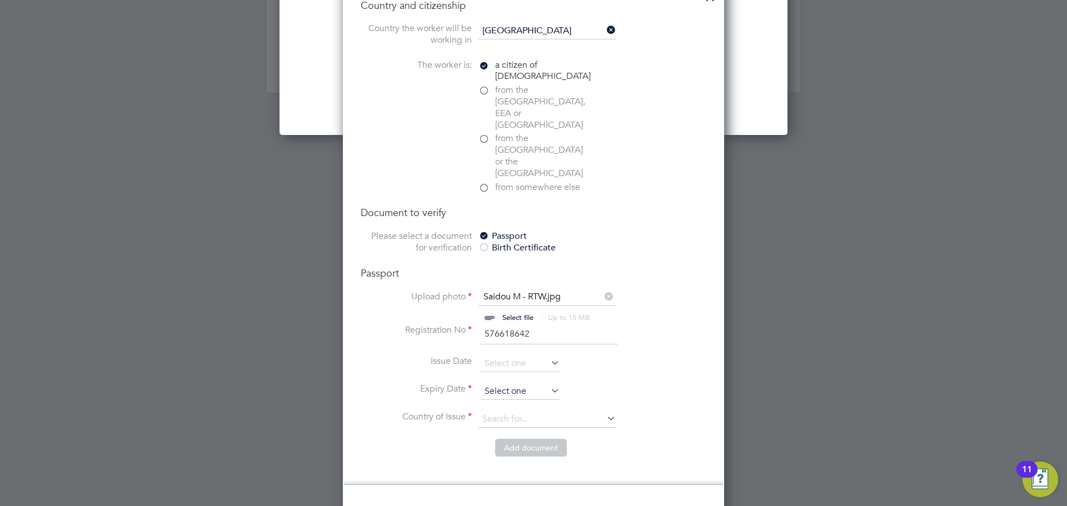
scroll to position [419, 0]
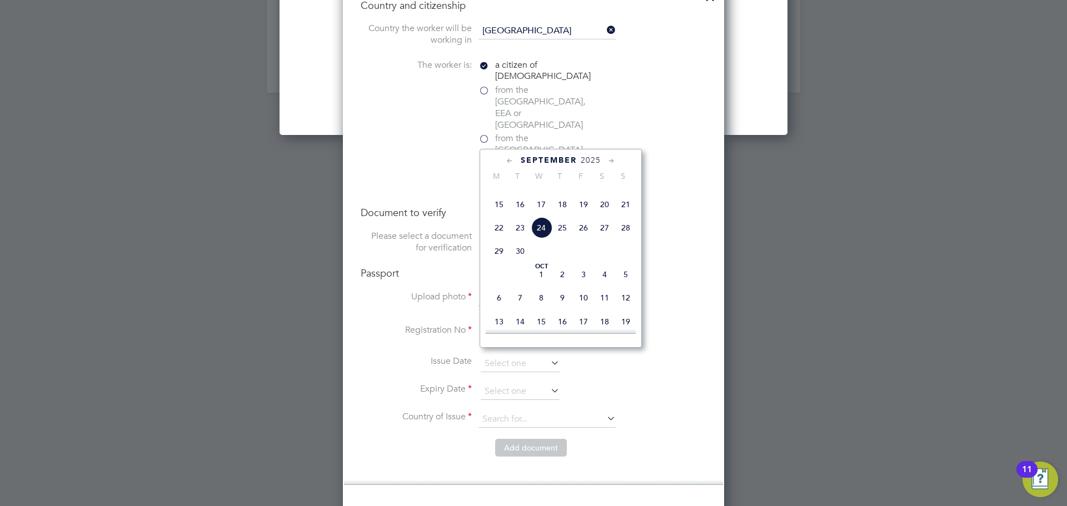
click at [503, 163] on div "September 2025" at bounding box center [561, 160] width 150 height 11
click at [503, 162] on div "September 2025" at bounding box center [561, 160] width 150 height 11
click at [507, 158] on icon at bounding box center [509, 161] width 11 height 12
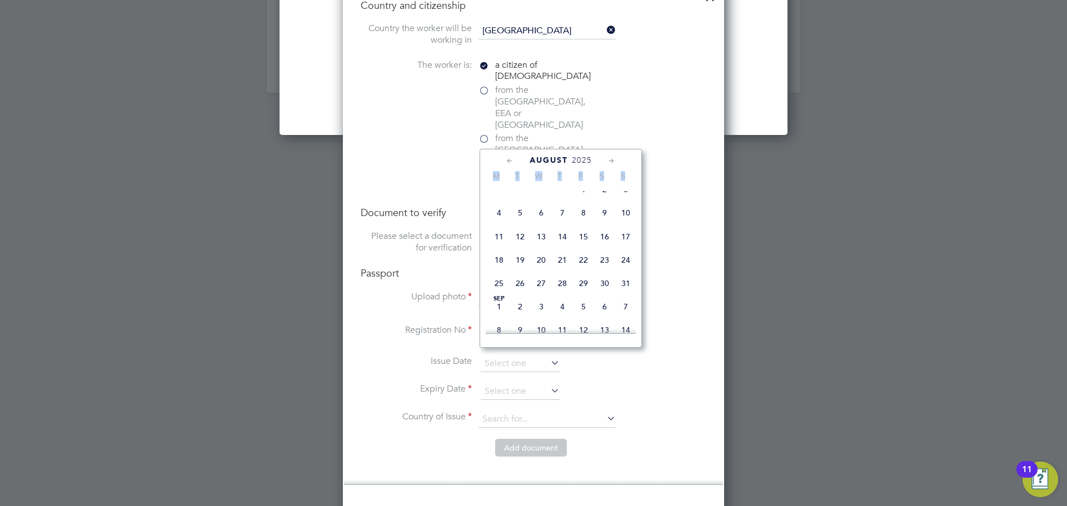
scroll to position [147, 0]
click at [510, 157] on icon at bounding box center [509, 161] width 11 height 12
click at [582, 157] on span "2025" at bounding box center [573, 160] width 20 height 9
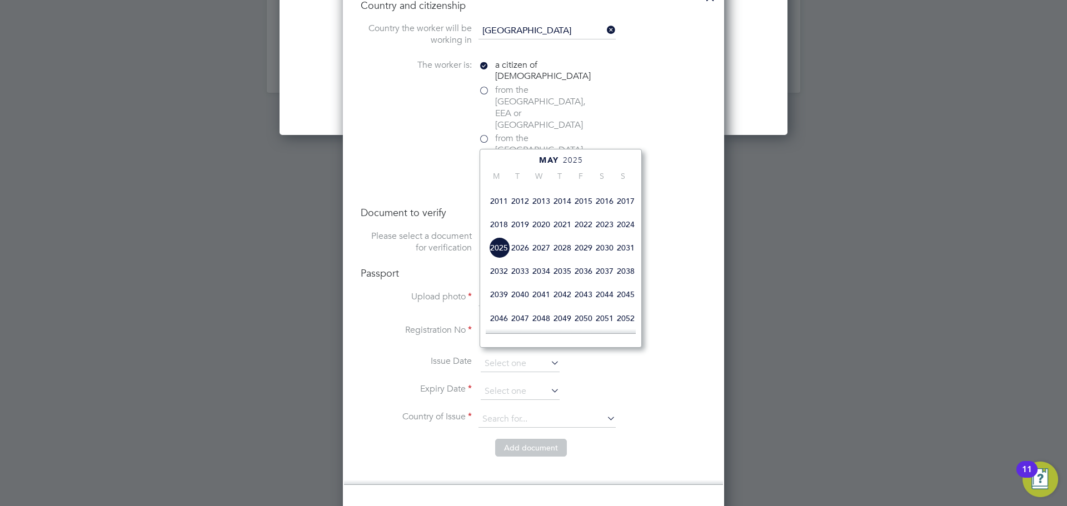
click at [598, 258] on span "2030" at bounding box center [604, 247] width 21 height 21
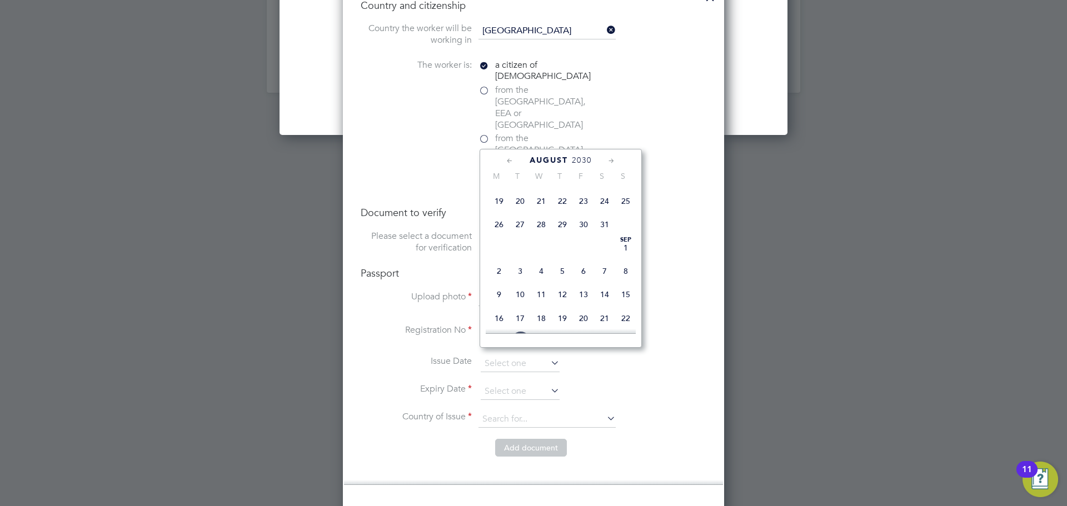
click at [508, 159] on icon at bounding box center [509, 161] width 11 height 12
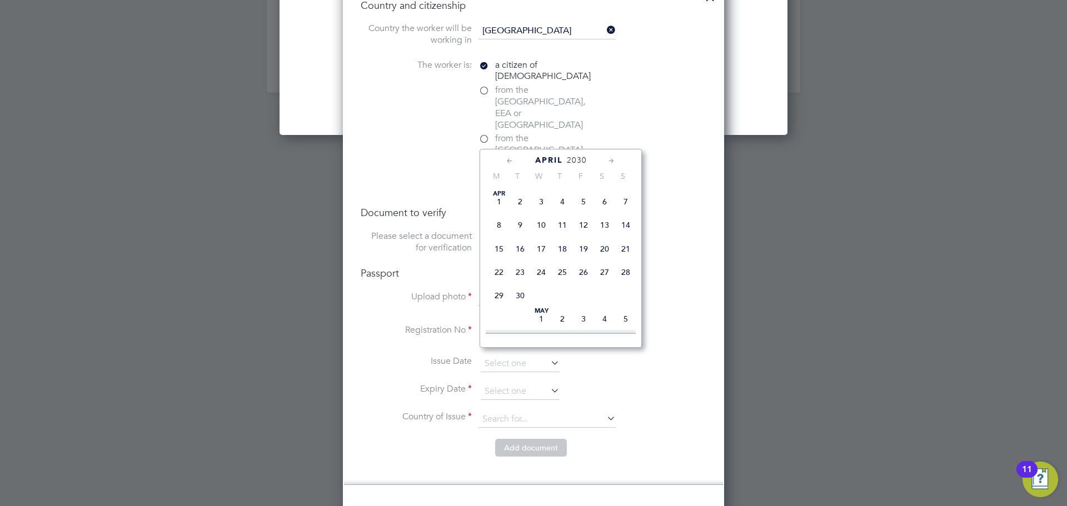
click at [508, 159] on icon at bounding box center [509, 161] width 11 height 12
click at [603, 159] on div "March 2030" at bounding box center [561, 160] width 150 height 11
click at [606, 158] on icon at bounding box center [611, 161] width 11 height 12
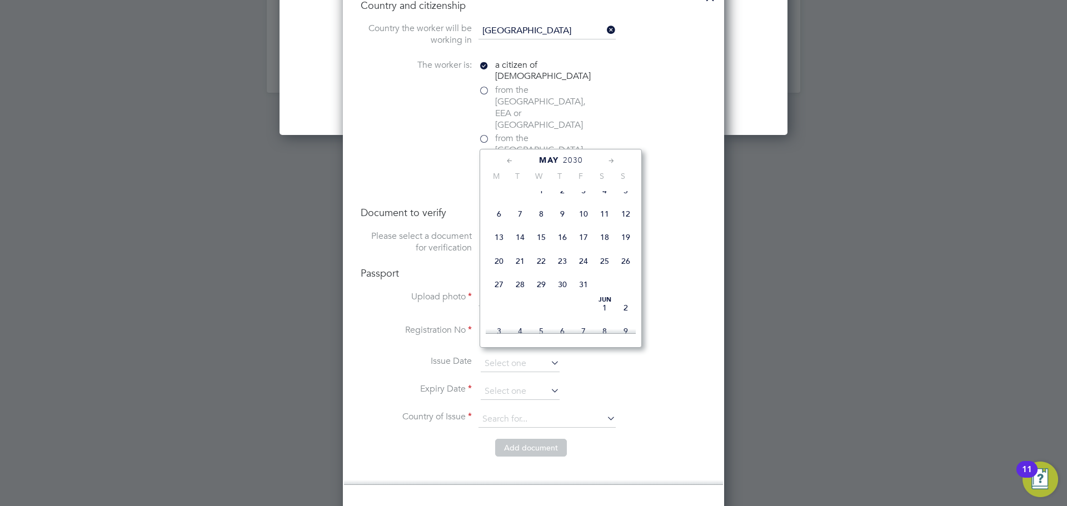
scroll to position [368, 0]
click at [499, 266] on span "17" at bounding box center [498, 255] width 21 height 21
type input "17 Jun 2030"
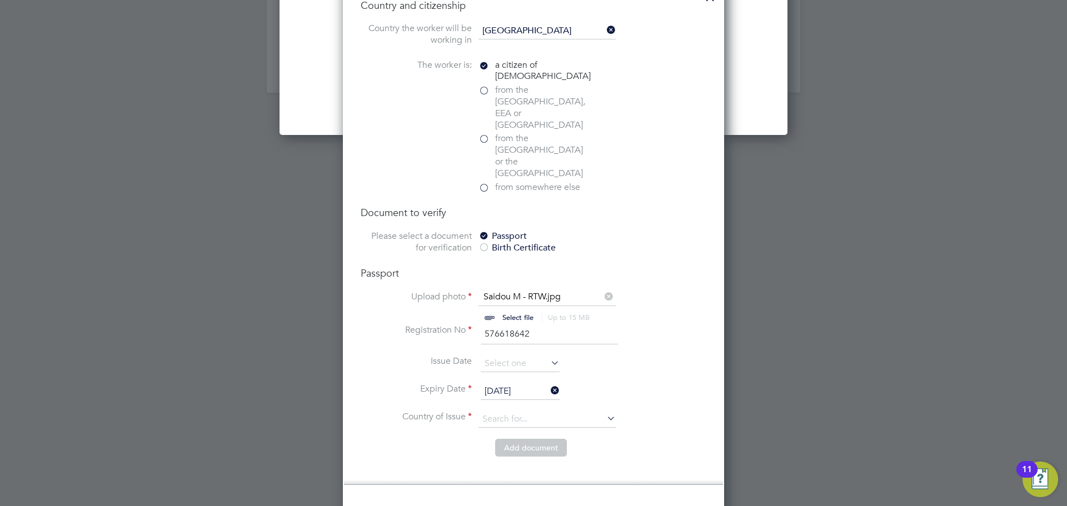
click at [641, 383] on li "Expiry Date 17 Jun 2030" at bounding box center [534, 397] width 346 height 28
click at [536, 411] on input at bounding box center [546, 419] width 137 height 17
click at [529, 424] on li "United Kingdom" at bounding box center [556, 430] width 156 height 15
type input "United Kingdom"
click at [658, 439] on li "Add document" at bounding box center [534, 453] width 346 height 29
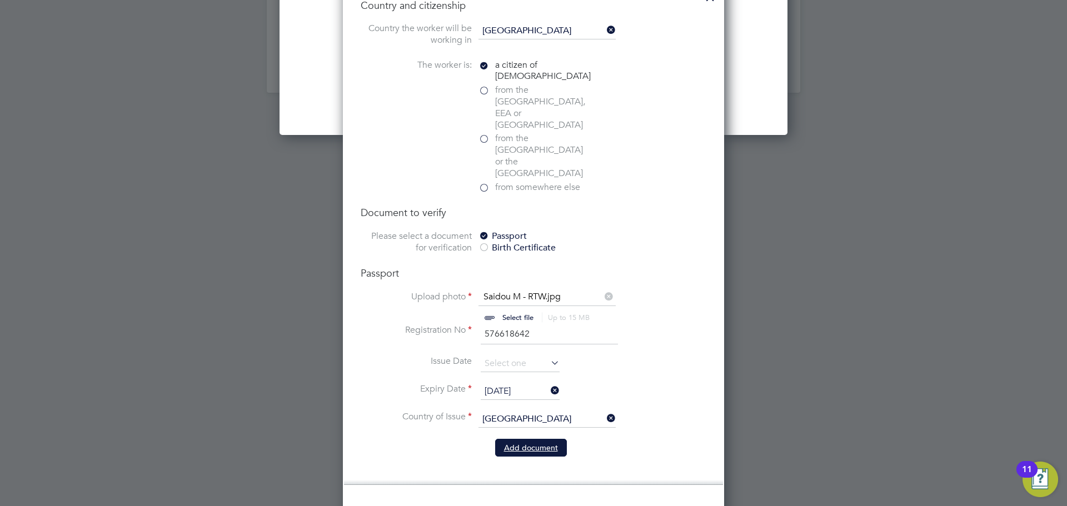
click at [530, 439] on button "Add document" at bounding box center [531, 448] width 72 height 18
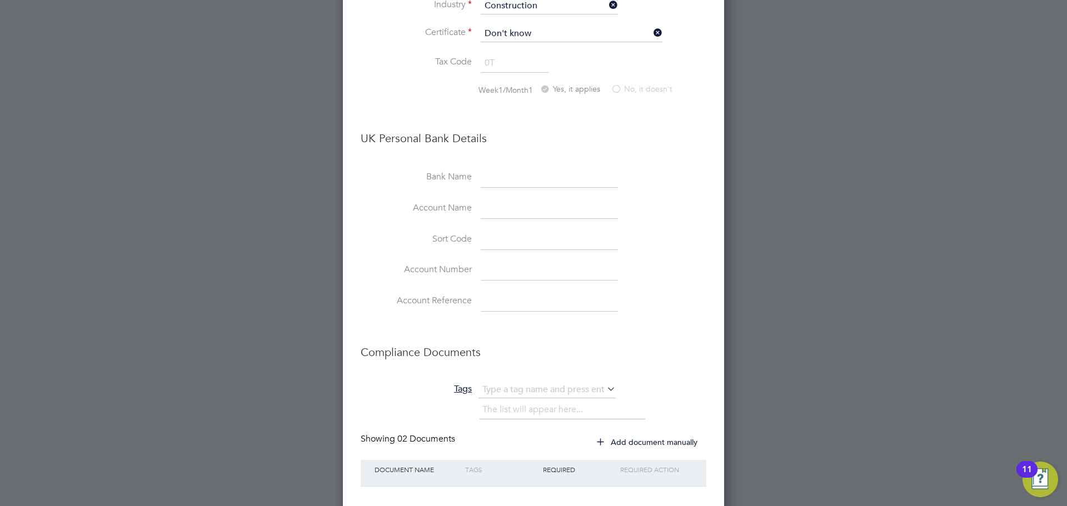
scroll to position [1837, 0]
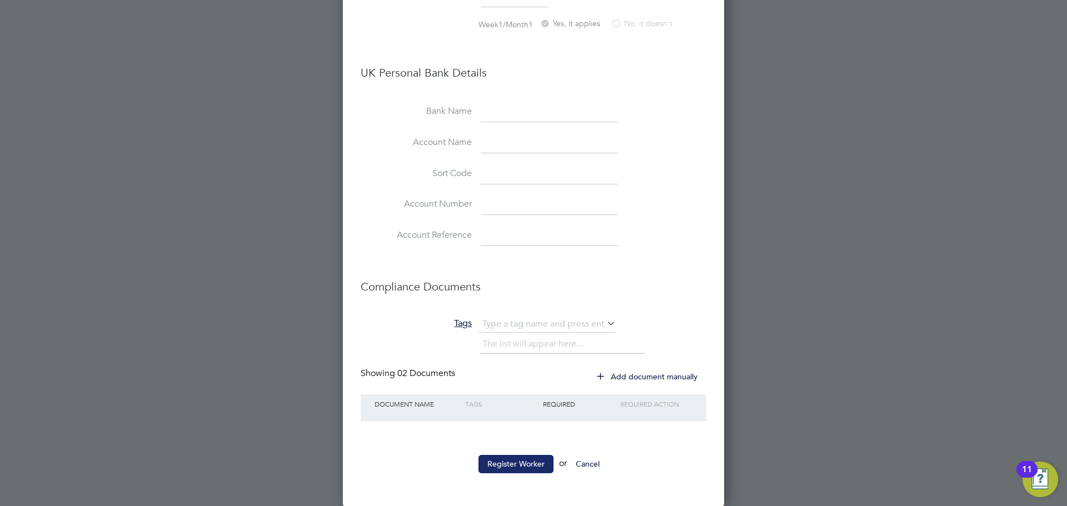
click at [512, 462] on button "Register Worker" at bounding box center [515, 464] width 75 height 18
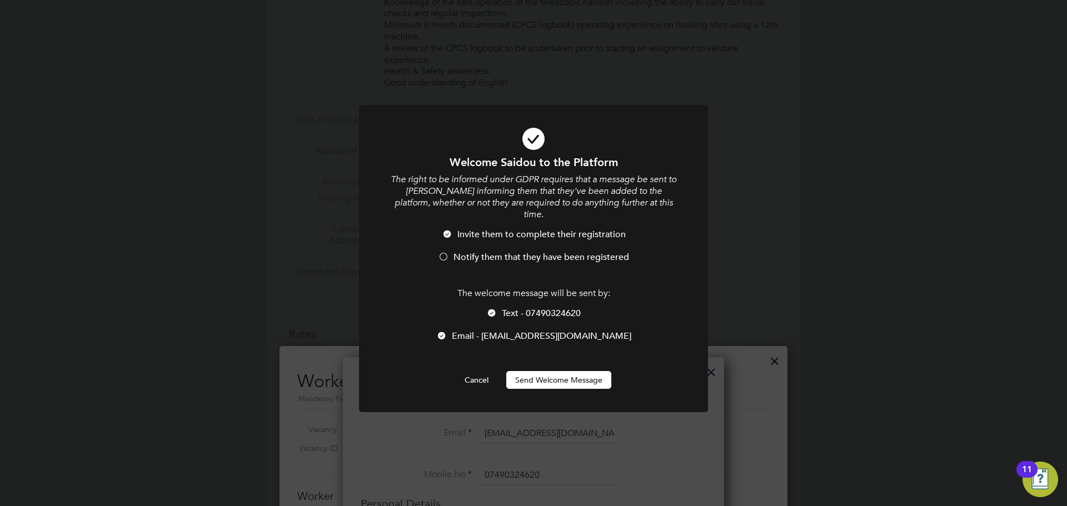
click at [571, 374] on button "Send Welcome Message" at bounding box center [558, 380] width 105 height 18
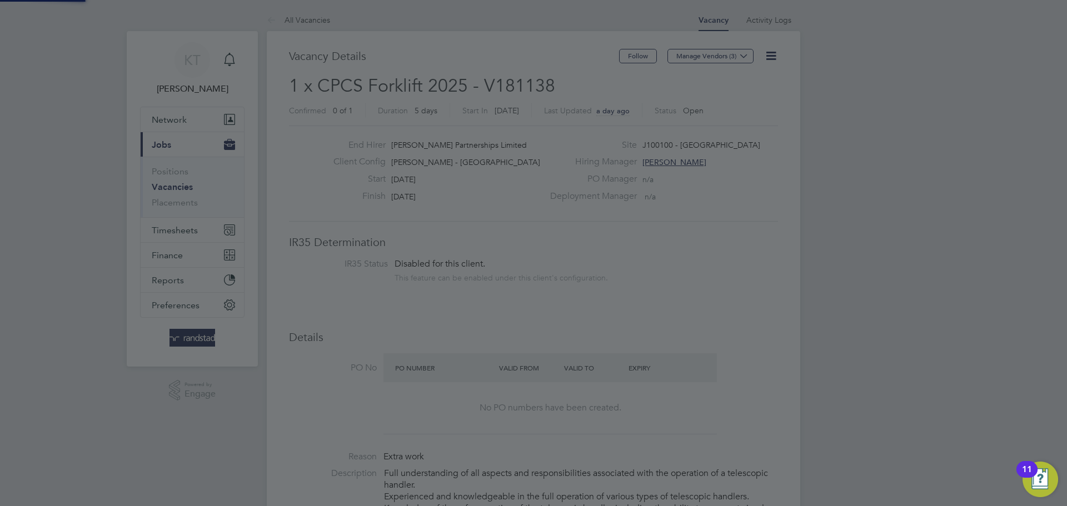
scroll to position [506, 0]
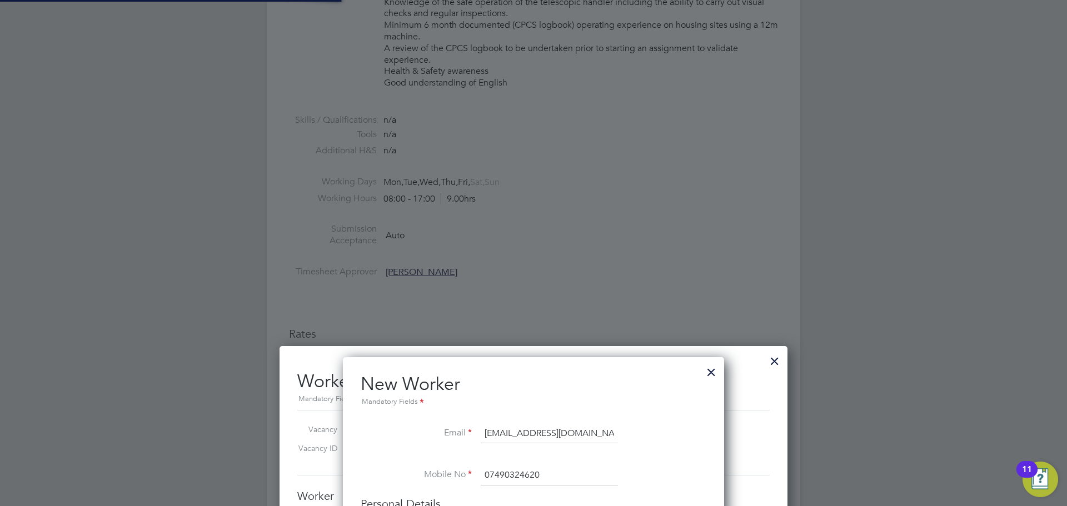
type input "Saidou Mansally (C-004532835)"
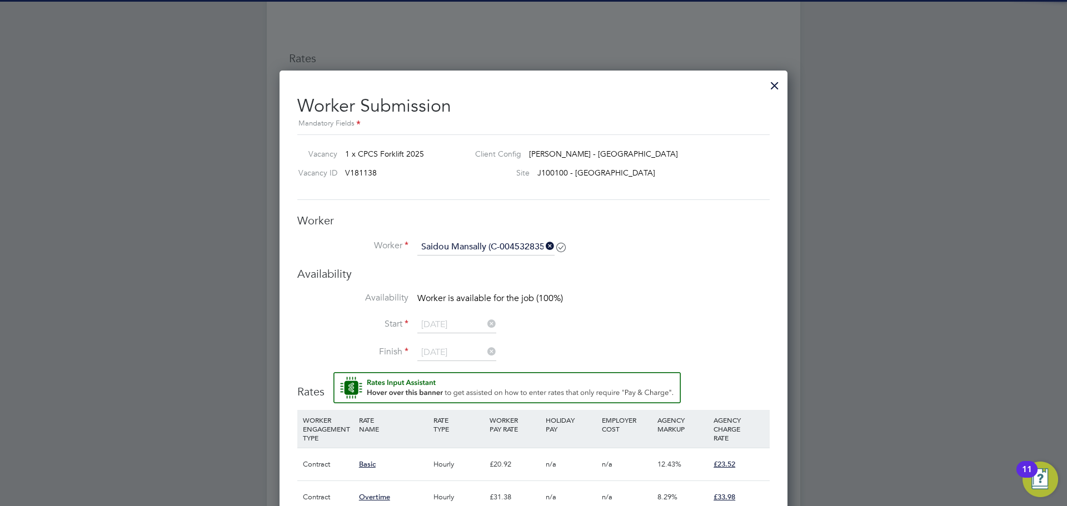
scroll to position [817, 0]
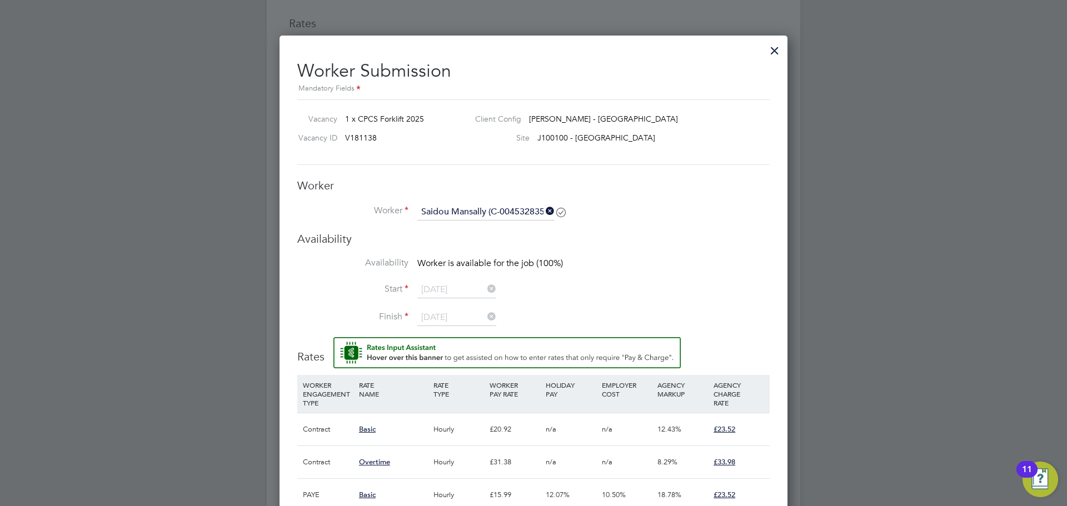
drag, startPoint x: 536, startPoint y: 307, endPoint x: 642, endPoint y: 313, distance: 106.3
click at [540, 308] on li "Start 22 Sep 2025" at bounding box center [533, 296] width 472 height 28
click at [543, 213] on icon at bounding box center [543, 211] width 0 height 16
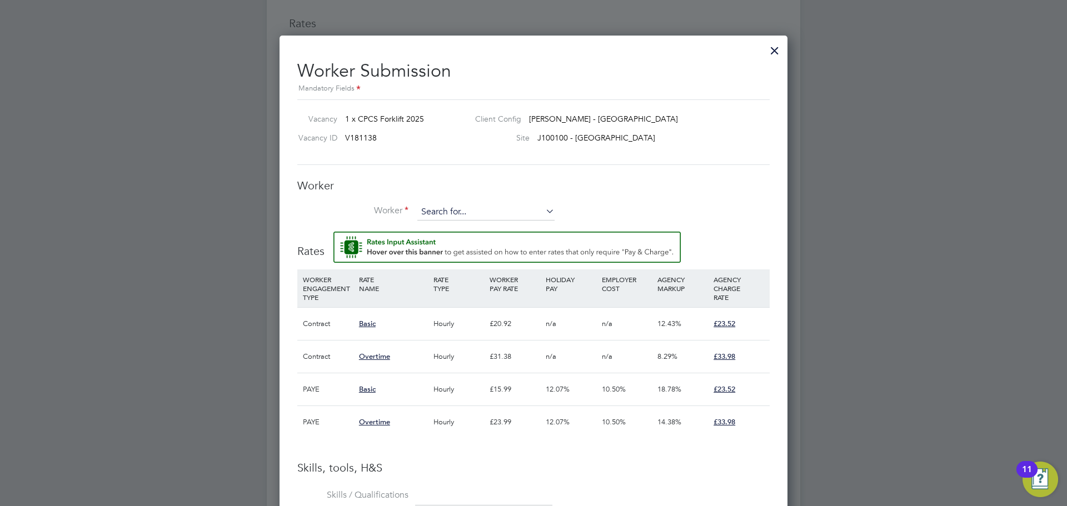
scroll to position [814, 508]
click at [517, 214] on input at bounding box center [485, 212] width 137 height 17
click at [493, 224] on li "Saidou Mansally (C-004532835)" at bounding box center [486, 228] width 138 height 15
type input "Saidou Mansally (C-004532835)"
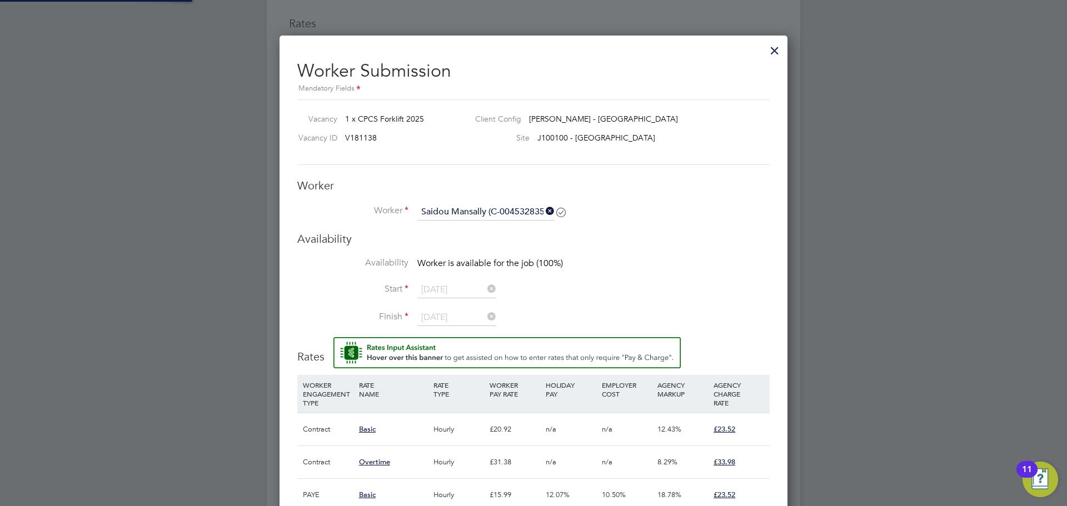
scroll to position [919, 508]
click at [616, 204] on li "Worker Saidou Mansally (C-004532835)" at bounding box center [533, 218] width 472 height 28
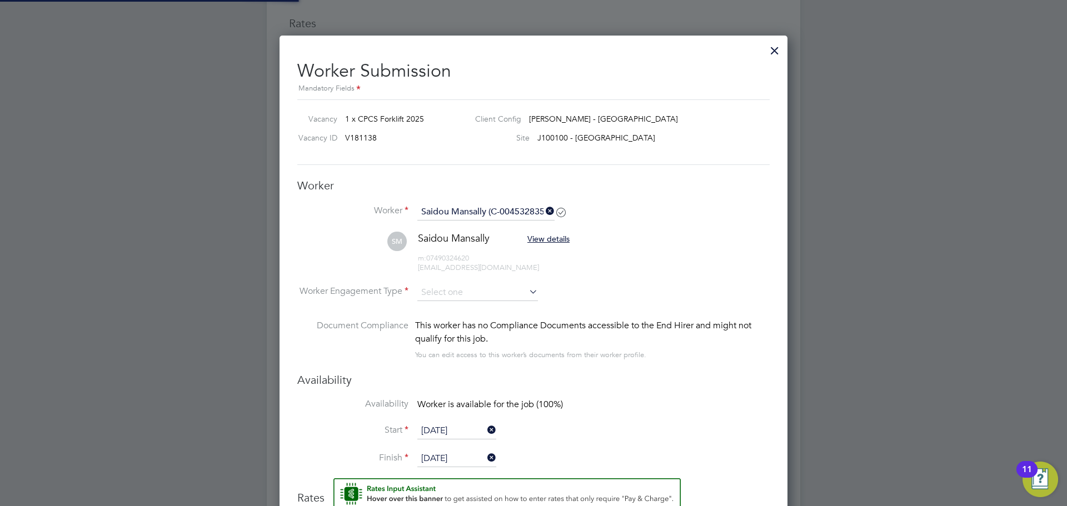
scroll to position [1061, 508]
click at [451, 298] on input at bounding box center [477, 292] width 121 height 17
click at [445, 306] on li "Contract" at bounding box center [478, 309] width 122 height 14
type input "Contract"
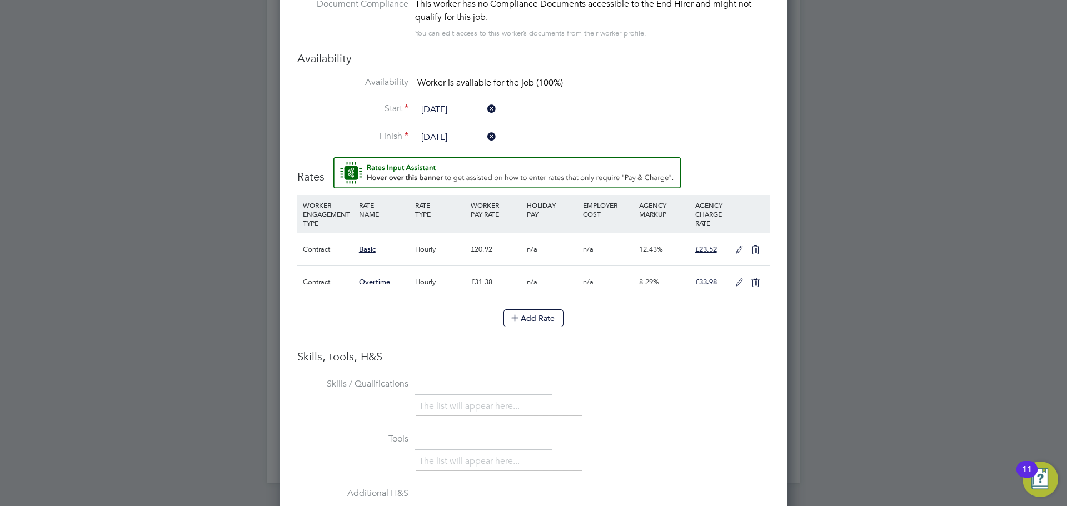
click at [691, 386] on li "Skills / Qualifications The list will appear here..." at bounding box center [533, 402] width 472 height 55
click at [739, 249] on icon at bounding box center [739, 250] width 14 height 9
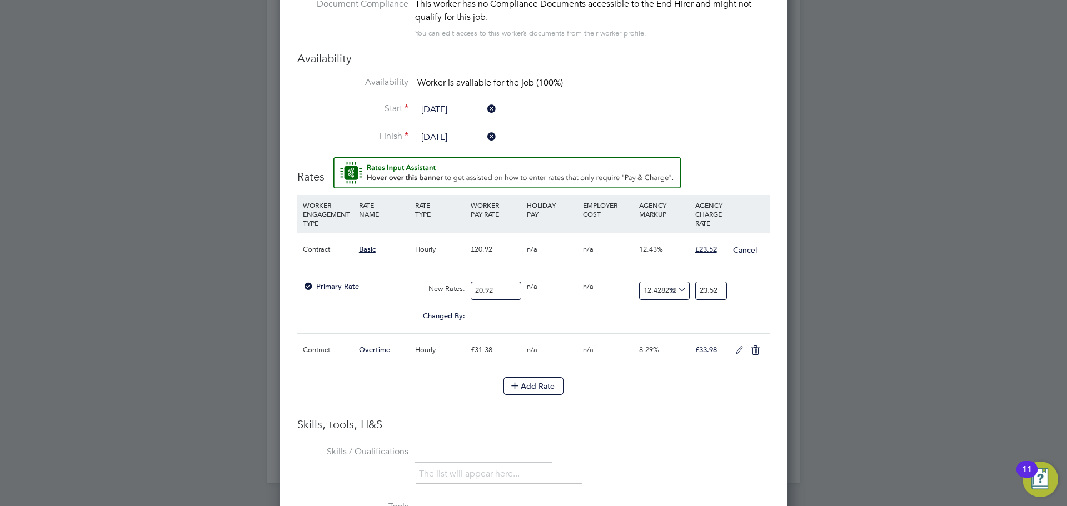
drag, startPoint x: 707, startPoint y: 427, endPoint x: 702, endPoint y: 392, distance: 35.9
click at [708, 425] on h3 "Skills, tools, H&S" at bounding box center [533, 424] width 472 height 14
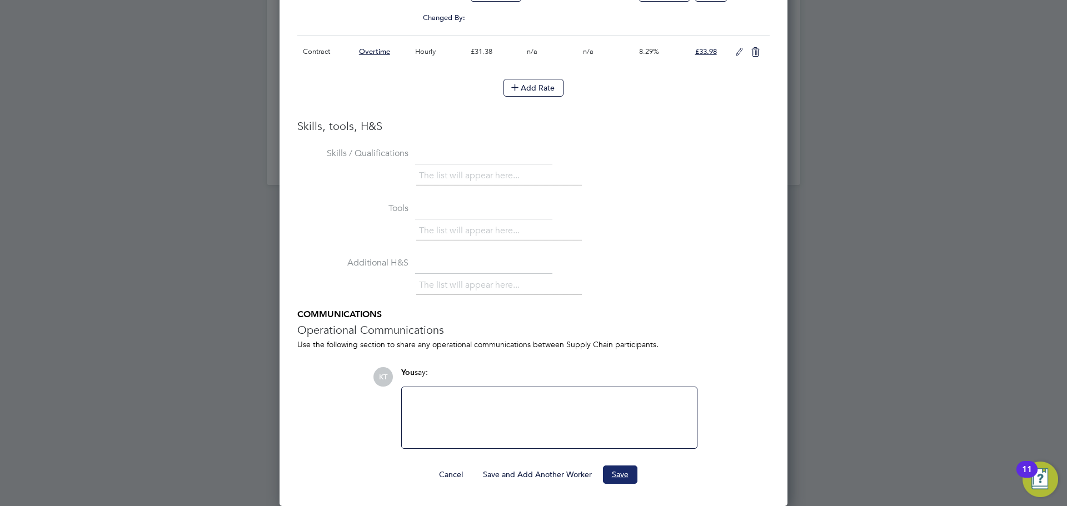
click at [622, 472] on button "Save" at bounding box center [620, 475] width 34 height 18
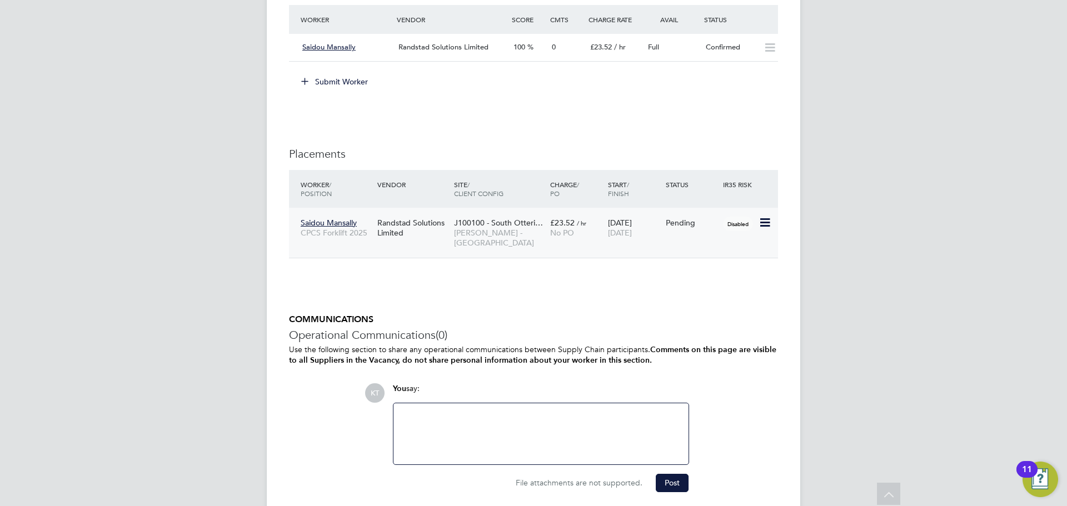
click at [766, 225] on icon at bounding box center [763, 222] width 11 height 13
click at [707, 294] on li "Start" at bounding box center [730, 292] width 79 height 16
type input "[PERSON_NAME]"
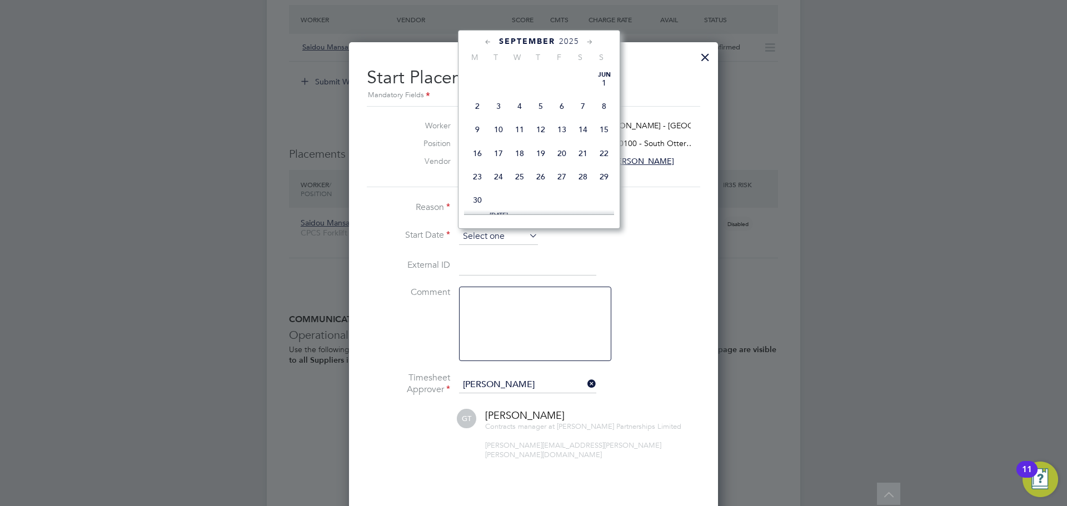
click at [474, 236] on input at bounding box center [498, 236] width 79 height 17
click at [514, 119] on span "24" at bounding box center [519, 108] width 21 height 21
type input "24 Sep 2025"
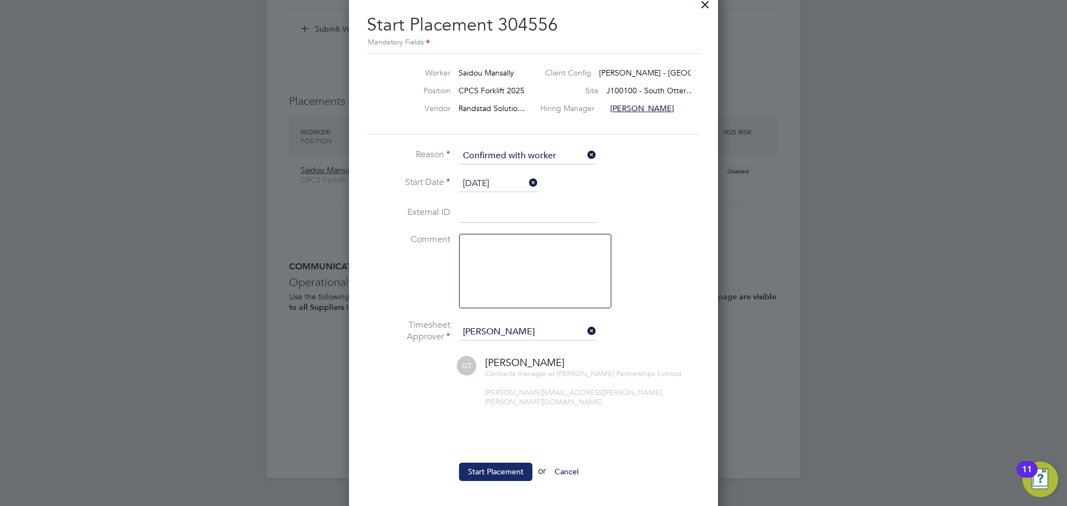
click at [493, 464] on button "Start Placement" at bounding box center [495, 472] width 73 height 18
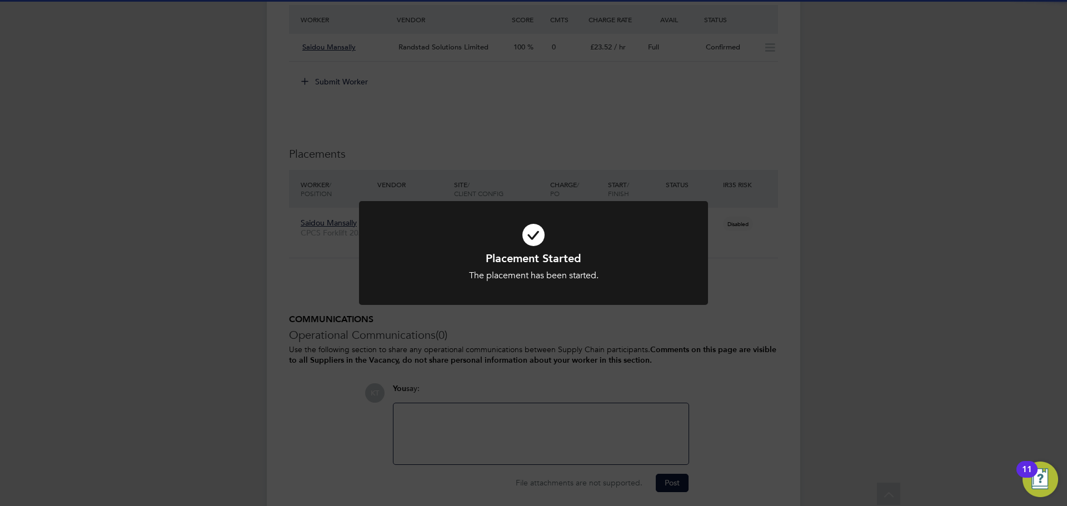
click at [795, 354] on div "Placement Started The placement has been started. Cancel Okay" at bounding box center [533, 253] width 1067 height 506
